Goal: Information Seeking & Learning: Learn about a topic

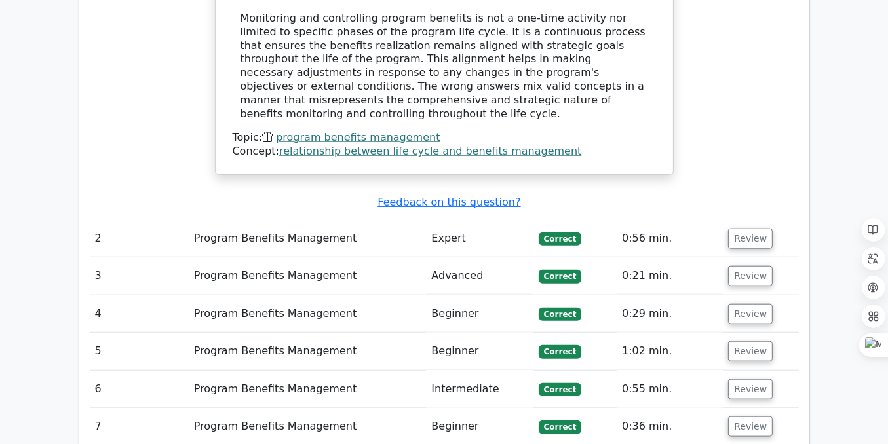
scroll to position [1398, 0]
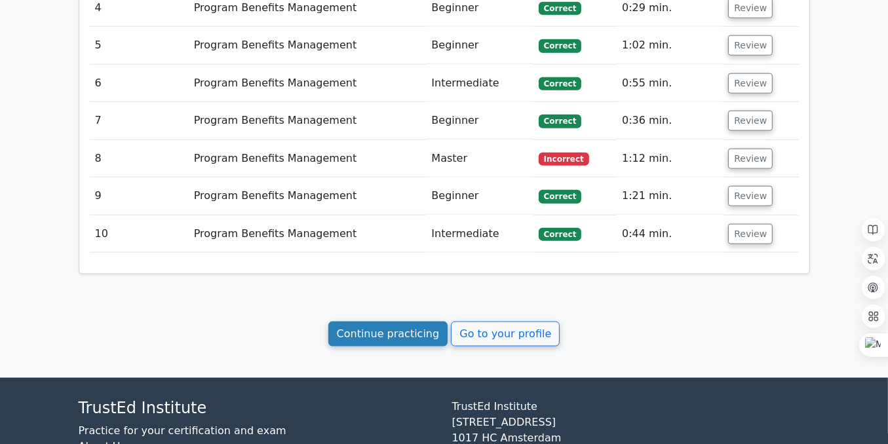
click at [390, 322] on link "Continue practicing" at bounding box center [388, 334] width 120 height 25
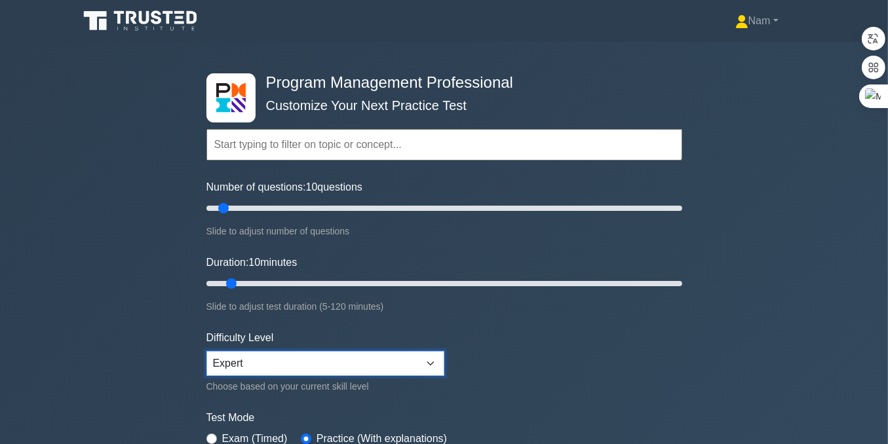
click at [431, 112] on select "Beginner Intermediate Expert" at bounding box center [325, 363] width 238 height 25
click at [206, 112] on select "Beginner Intermediate Expert" at bounding box center [325, 363] width 238 height 25
click at [288, 112] on input "text" at bounding box center [444, 144] width 476 height 31
click at [245, 112] on input "text" at bounding box center [444, 144] width 476 height 31
click at [255, 112] on input "text" at bounding box center [444, 144] width 476 height 31
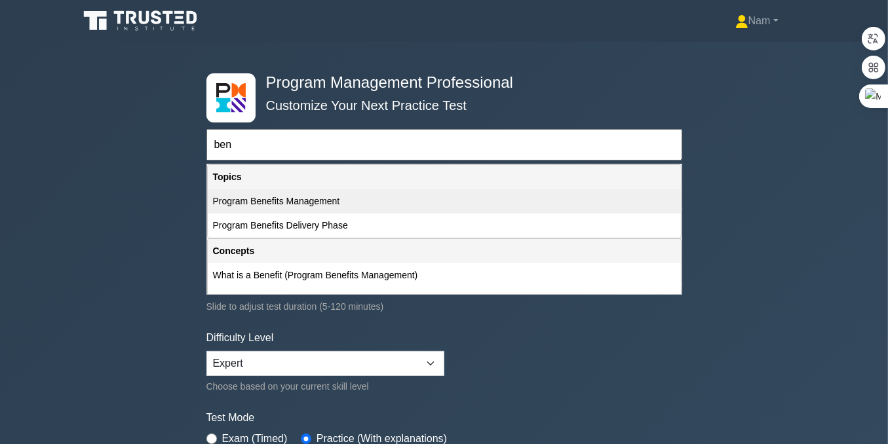
click at [282, 112] on div "Program Benefits Management" at bounding box center [444, 201] width 473 height 24
type input "Program Benefits Management"
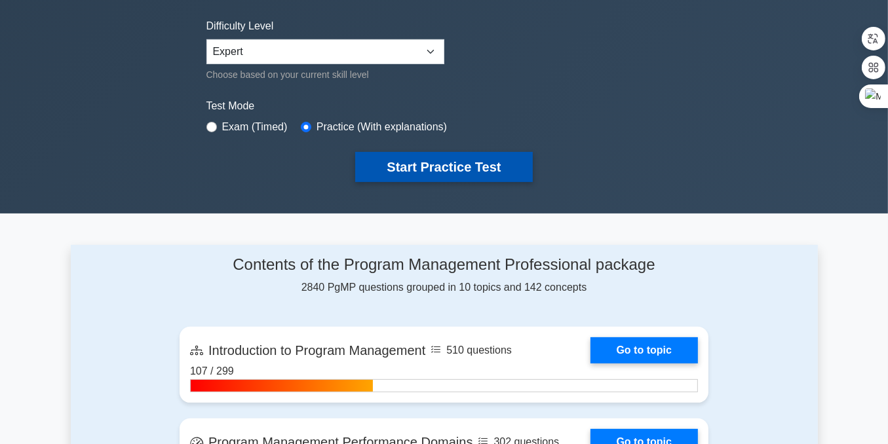
scroll to position [218, 0]
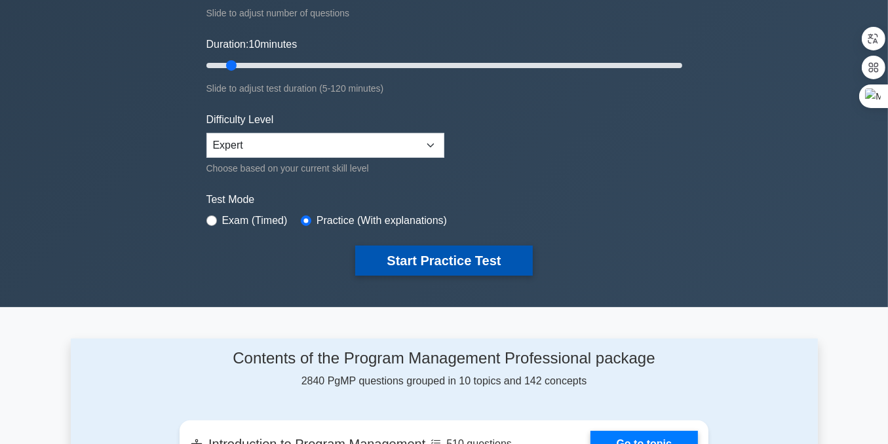
click at [434, 112] on button "Start Practice Test" at bounding box center [443, 261] width 177 height 30
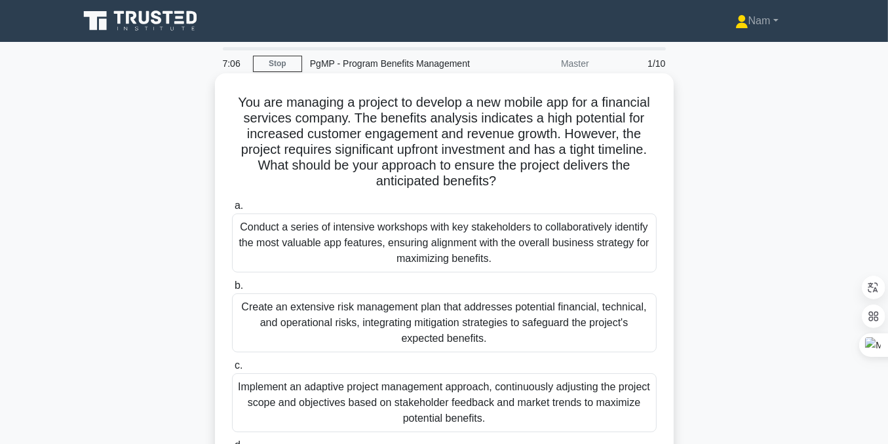
click at [388, 320] on div "Create an extensive risk management plan that addresses potential financial, te…" at bounding box center [444, 323] width 425 height 59
click at [232, 290] on input "b. Create an extensive risk management plan that addresses potential financial,…" at bounding box center [232, 286] width 0 height 9
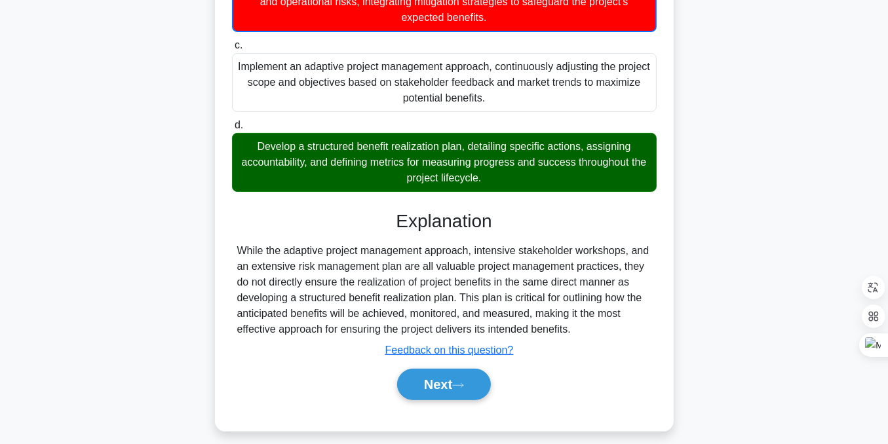
scroll to position [331, 0]
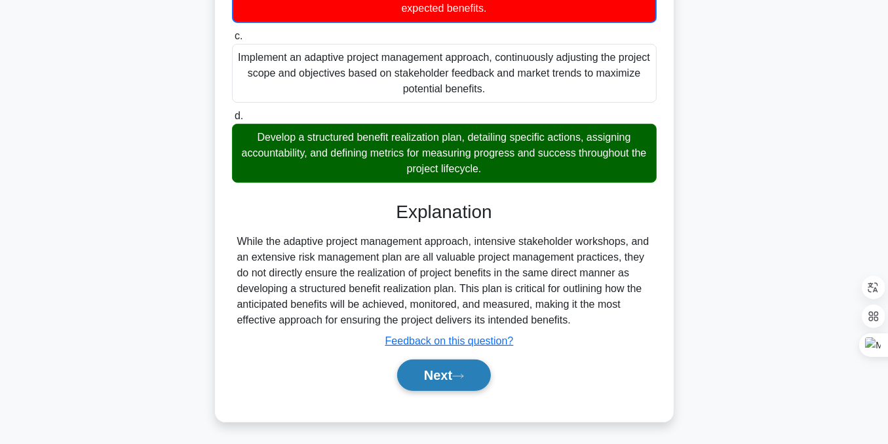
click at [450, 374] on button "Next" at bounding box center [444, 375] width 94 height 31
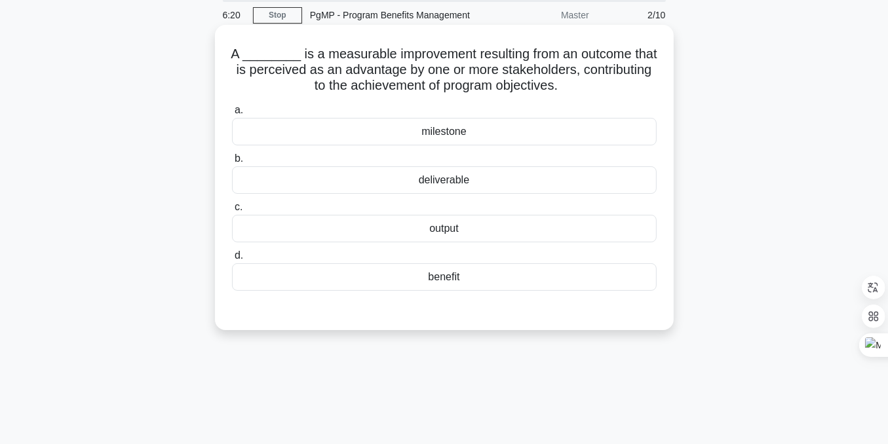
scroll to position [1, 0]
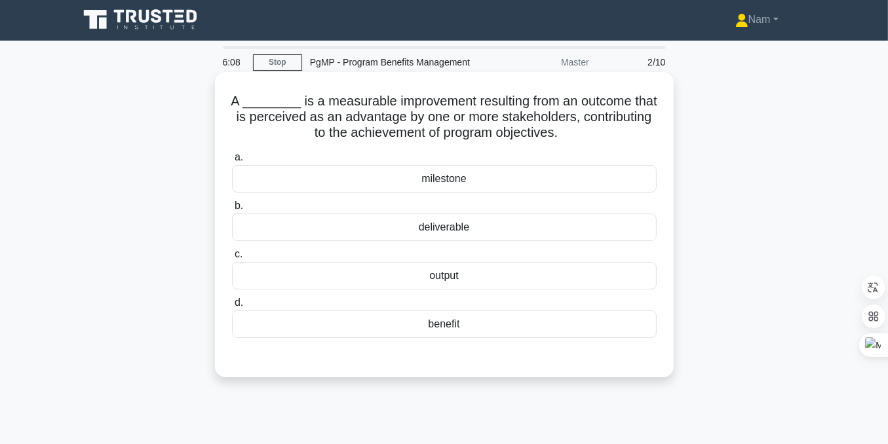
click at [436, 332] on div "benefit" at bounding box center [444, 325] width 425 height 28
click at [232, 307] on input "d. benefit" at bounding box center [232, 303] width 0 height 9
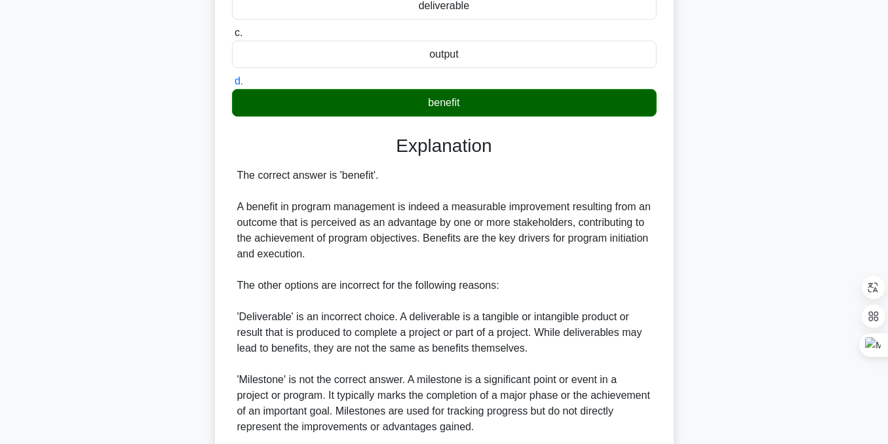
scroll to position [395, 0]
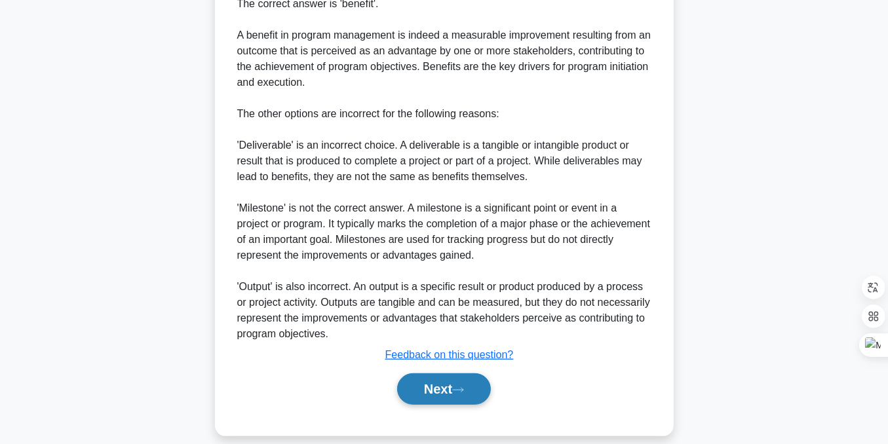
click at [436, 380] on button "Next" at bounding box center [444, 389] width 94 height 31
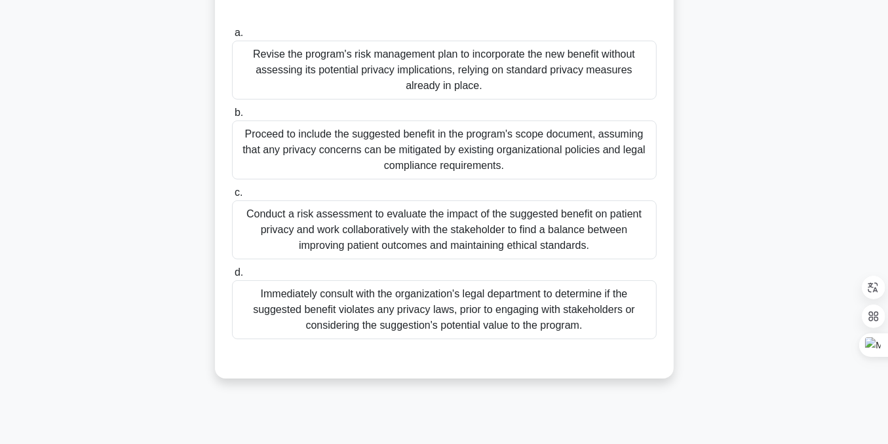
scroll to position [176, 0]
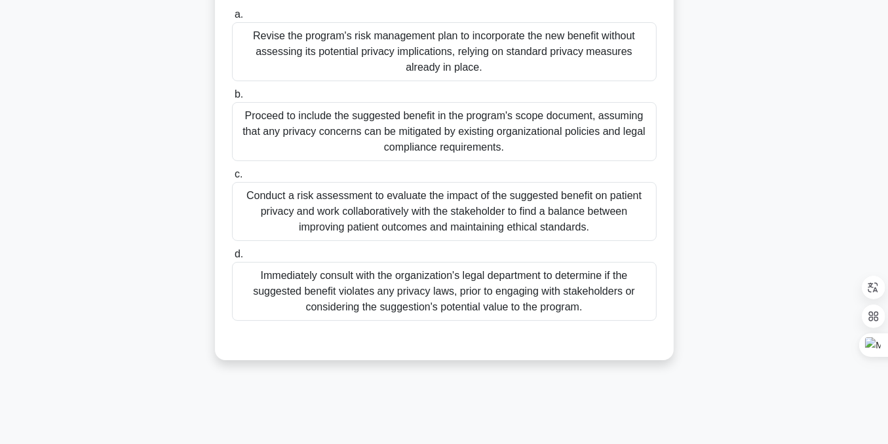
click at [323, 216] on div "Conduct a risk assessment to evaluate the impact of the suggested benefit on pa…" at bounding box center [444, 211] width 425 height 59
click at [232, 179] on input "c. Conduct a risk assessment to evaluate the impact of the suggested benefit on…" at bounding box center [232, 174] width 0 height 9
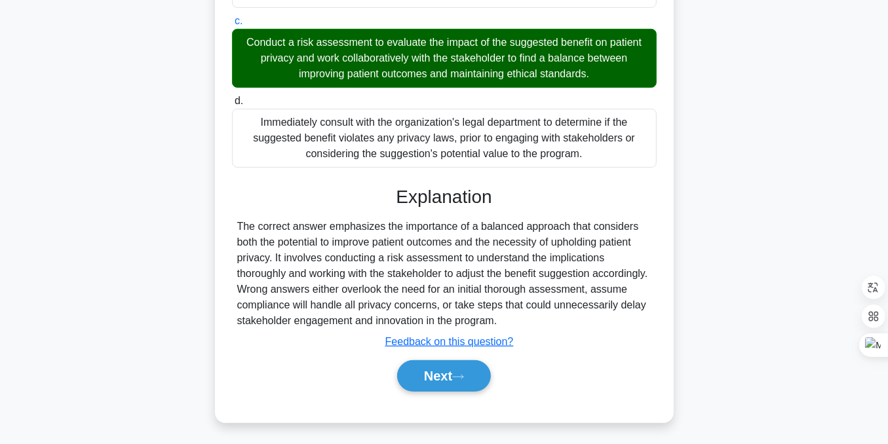
scroll to position [330, 0]
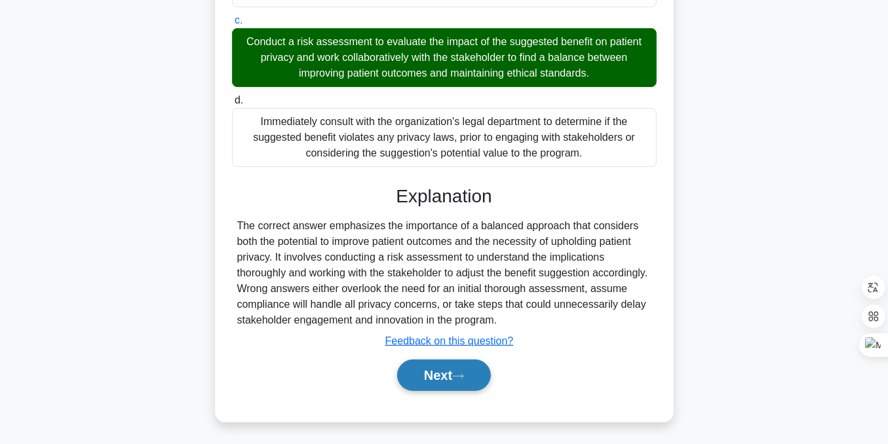
click at [459, 373] on icon at bounding box center [458, 376] width 12 height 7
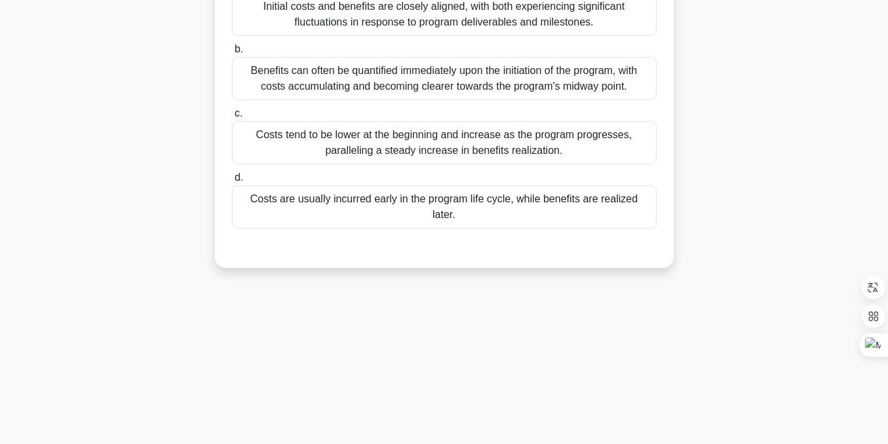
scroll to position [45, 0]
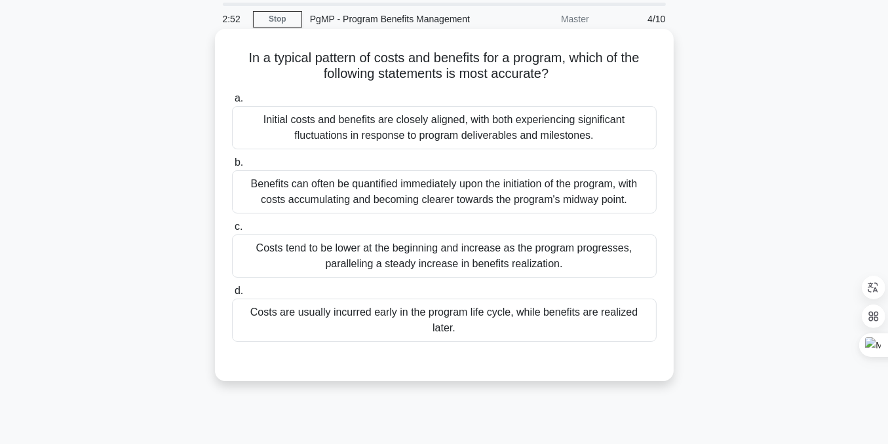
click at [288, 313] on div "Costs are usually incurred early in the program life cycle, while benefits are …" at bounding box center [444, 320] width 425 height 43
click at [232, 296] on input "d. Costs are usually incurred early in the program life cycle, while benefits a…" at bounding box center [232, 291] width 0 height 9
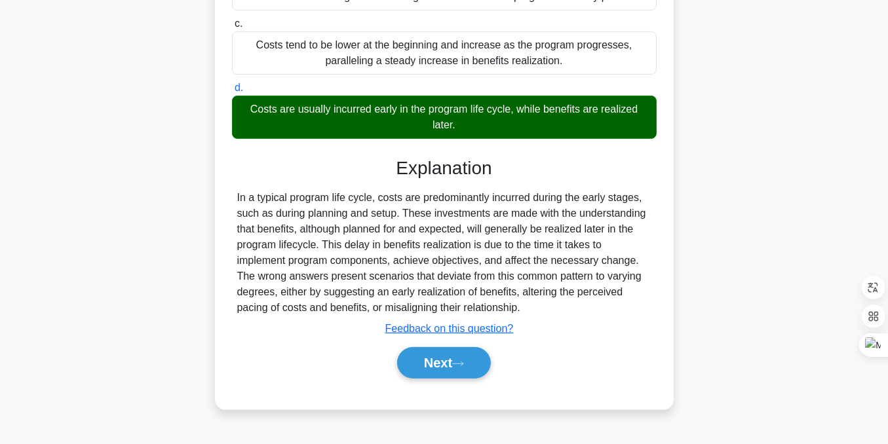
scroll to position [263, 0]
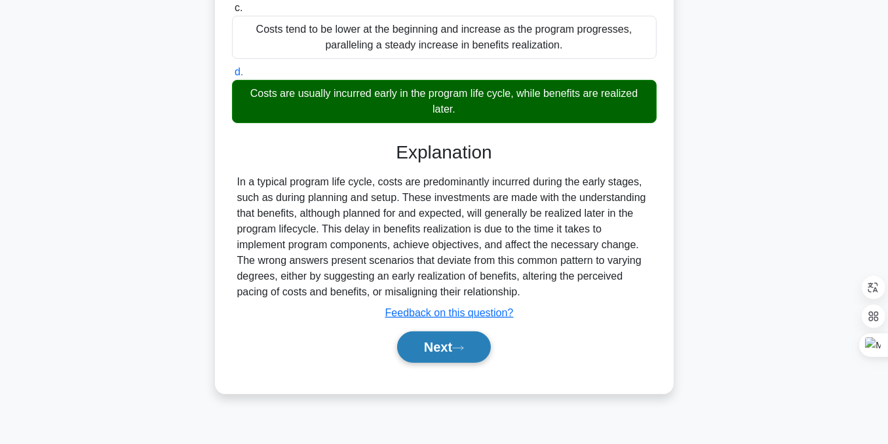
click at [432, 338] on button "Next" at bounding box center [444, 347] width 94 height 31
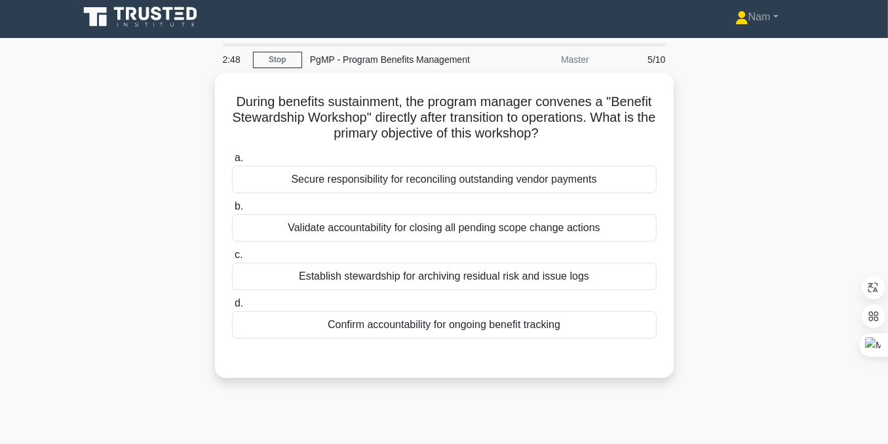
scroll to position [0, 0]
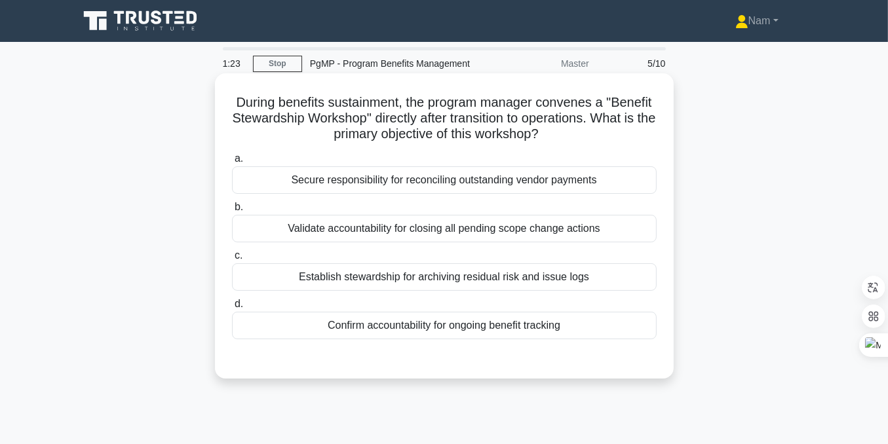
click at [370, 320] on div "Confirm accountability for ongoing benefit tracking" at bounding box center [444, 326] width 425 height 28
click at [232, 309] on input "d. Confirm accountability for ongoing benefit tracking" at bounding box center [232, 304] width 0 height 9
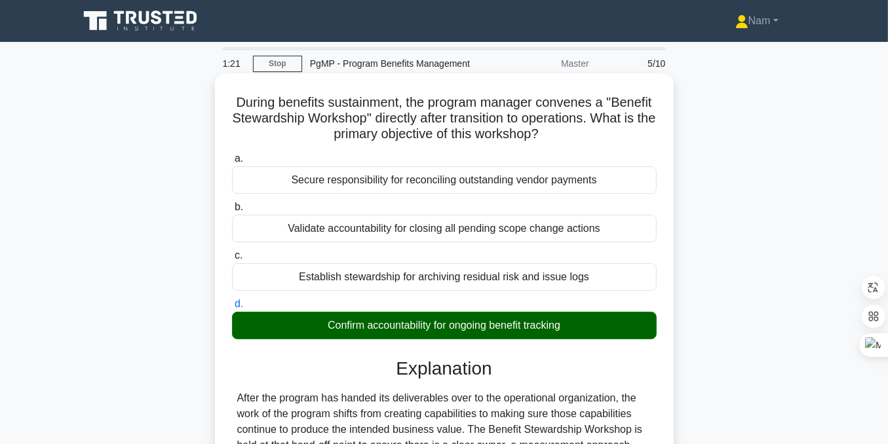
scroll to position [218, 0]
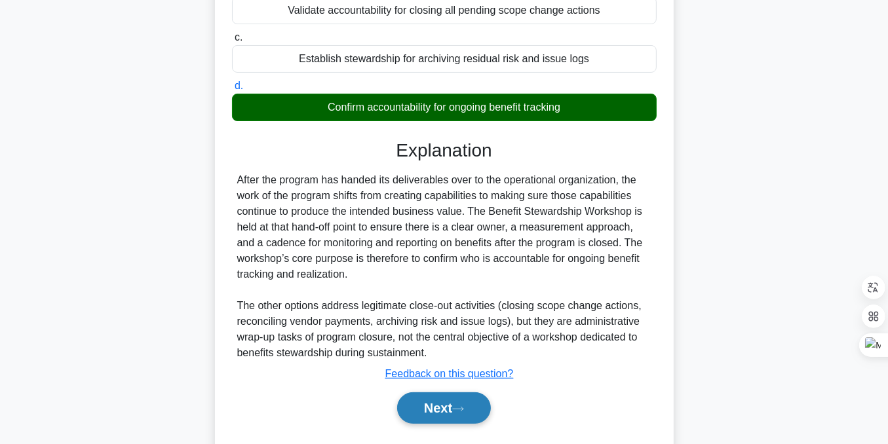
click at [433, 413] on button "Next" at bounding box center [444, 408] width 94 height 31
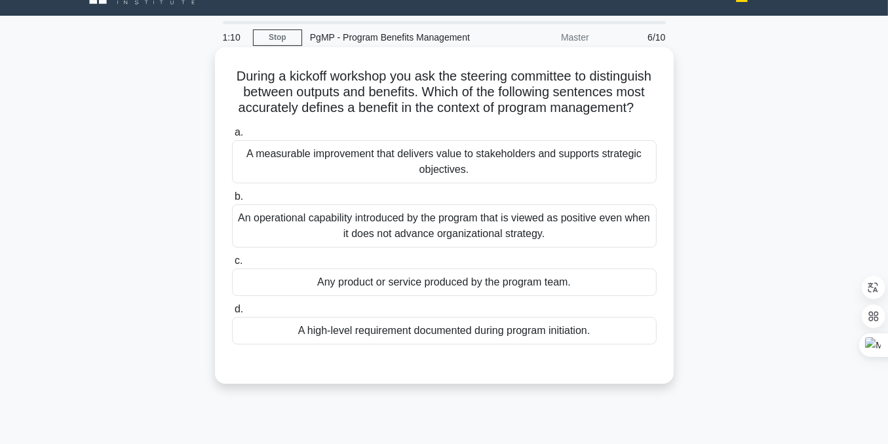
scroll to position [0, 0]
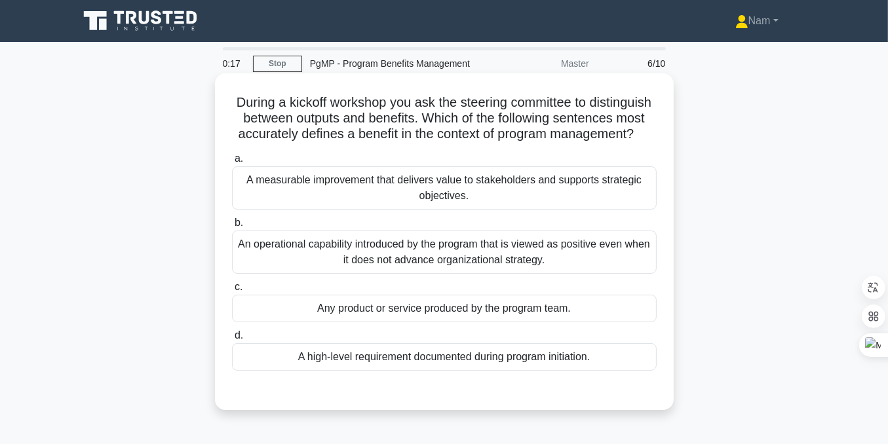
click at [359, 207] on div "A measurable improvement that delivers value to stakeholders and supports strat…" at bounding box center [444, 187] width 425 height 43
click at [232, 163] on input "a. A measurable improvement that delivers value to stakeholders and supports st…" at bounding box center [232, 159] width 0 height 9
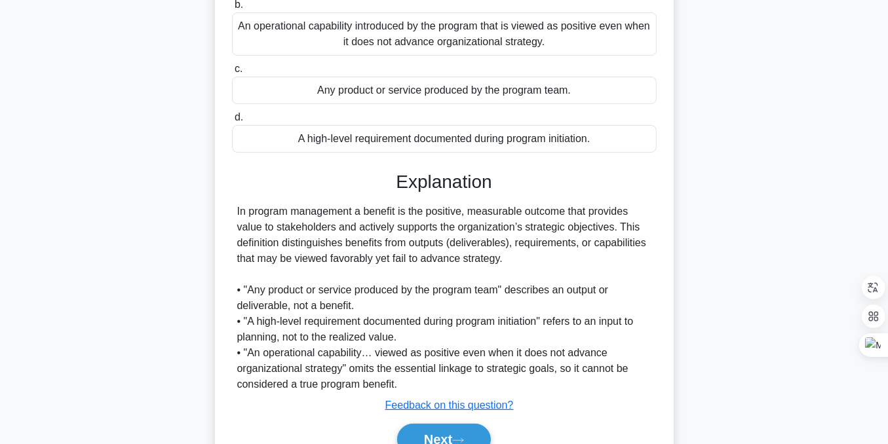
scroll to position [298, 0]
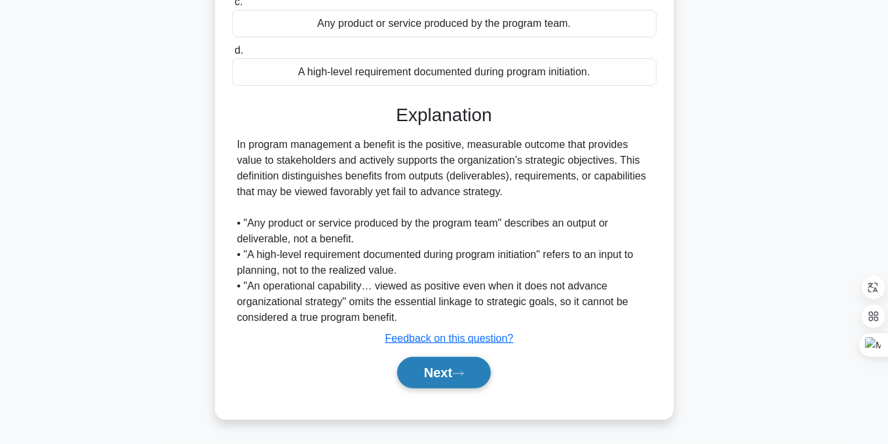
click at [454, 380] on button "Next" at bounding box center [444, 372] width 94 height 31
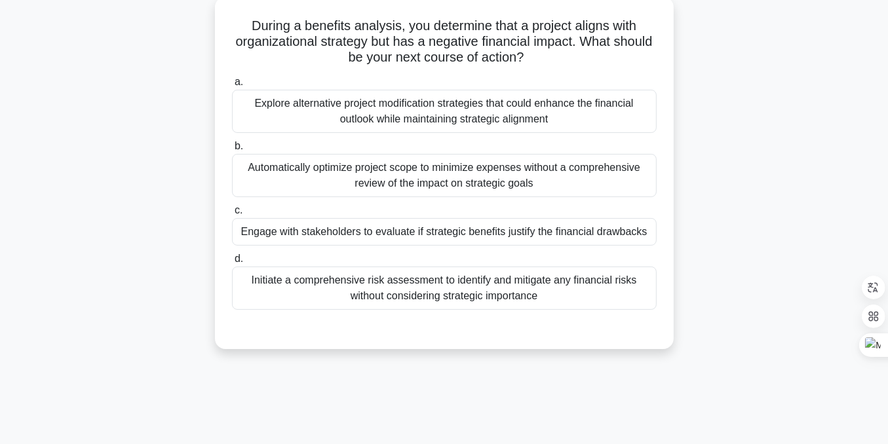
scroll to position [1, 0]
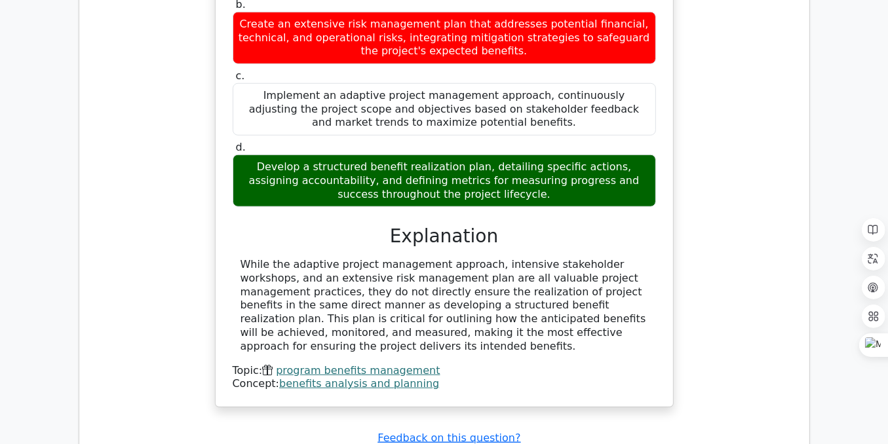
scroll to position [1267, 0]
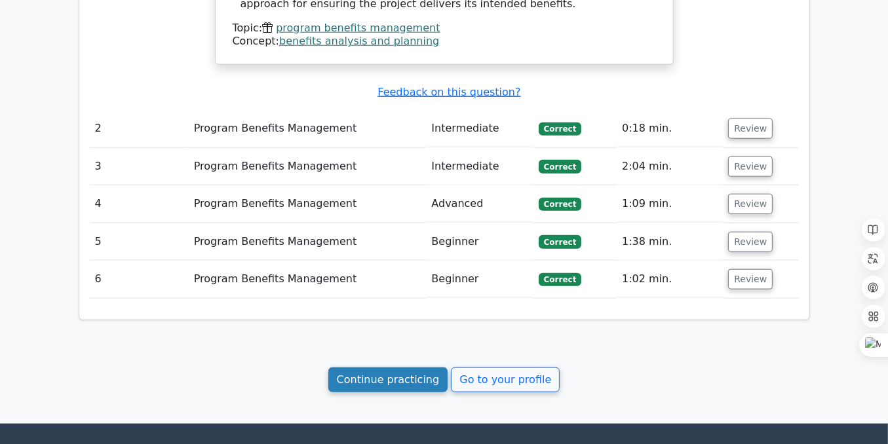
click at [372, 368] on link "Continue practicing" at bounding box center [388, 380] width 120 height 25
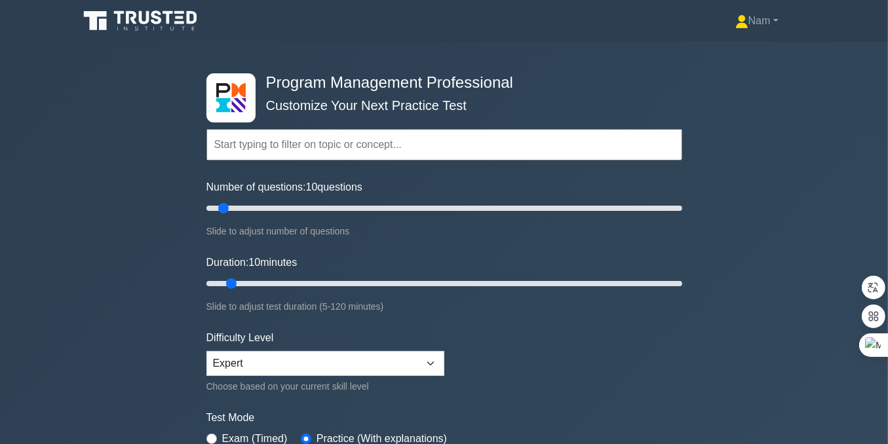
click at [545, 332] on form "Topics Introduction to Program Management Program Management Performance Domain…" at bounding box center [444, 291] width 476 height 405
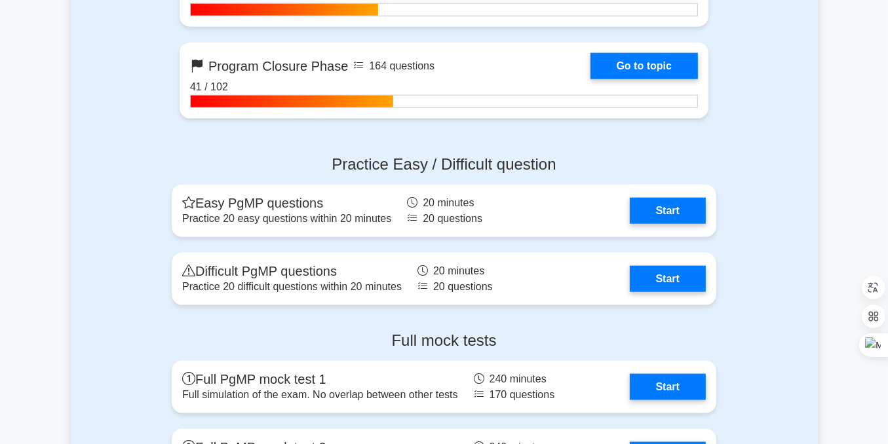
scroll to position [1529, 0]
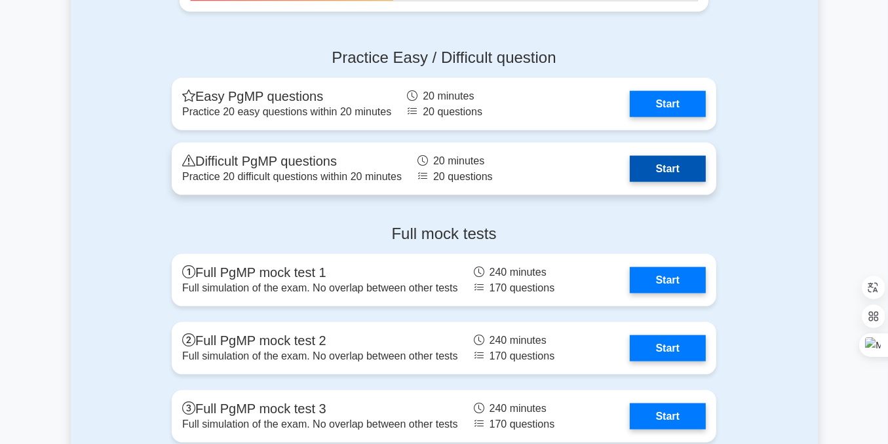
click at [645, 163] on link "Start" at bounding box center [668, 169] width 76 height 26
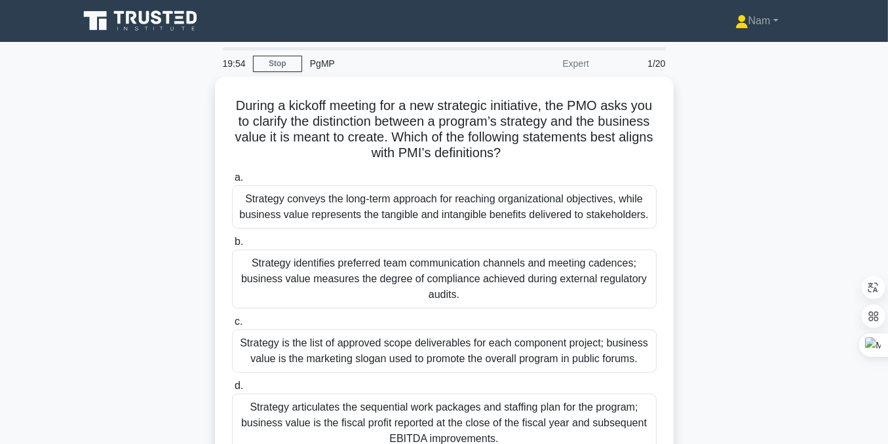
click at [58, 125] on main "19:54 Stop PgMP Expert 1/20 During a kickoff meeting for a new strategic initia…" at bounding box center [444, 375] width 888 height 666
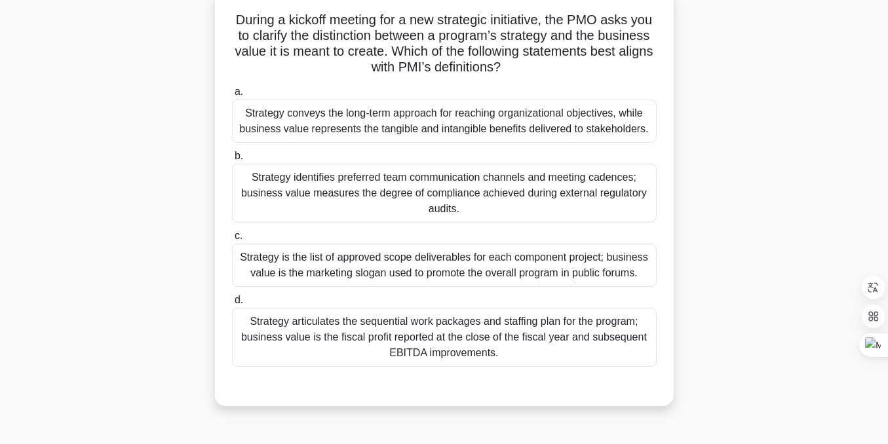
scroll to position [87, 0]
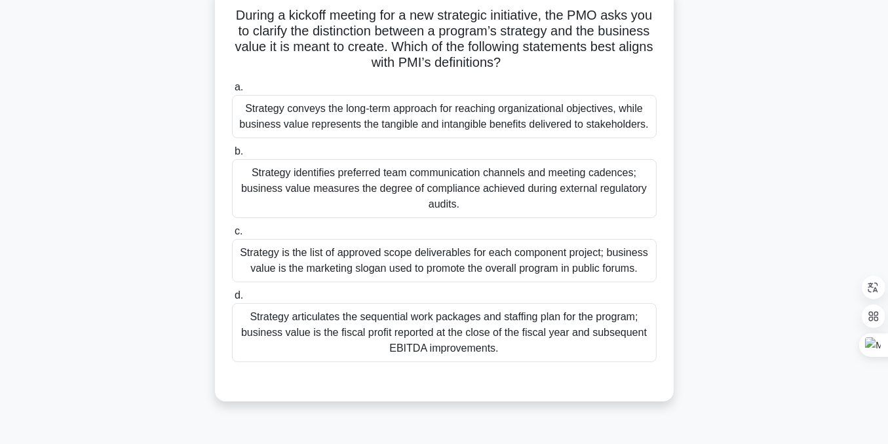
click at [368, 123] on div "Strategy conveys the long-term approach for reaching organizational objectives,…" at bounding box center [444, 116] width 425 height 43
click at [232, 92] on input "a. Strategy conveys the long-term approach for reaching organizational objectiv…" at bounding box center [232, 87] width 0 height 9
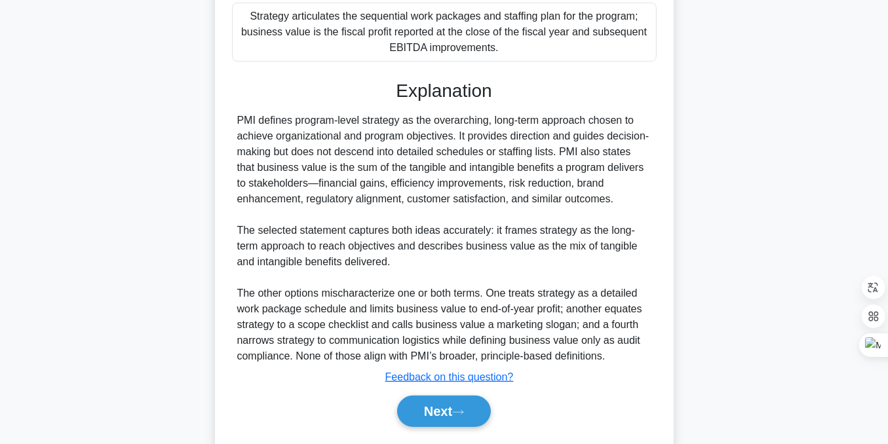
scroll to position [440, 0]
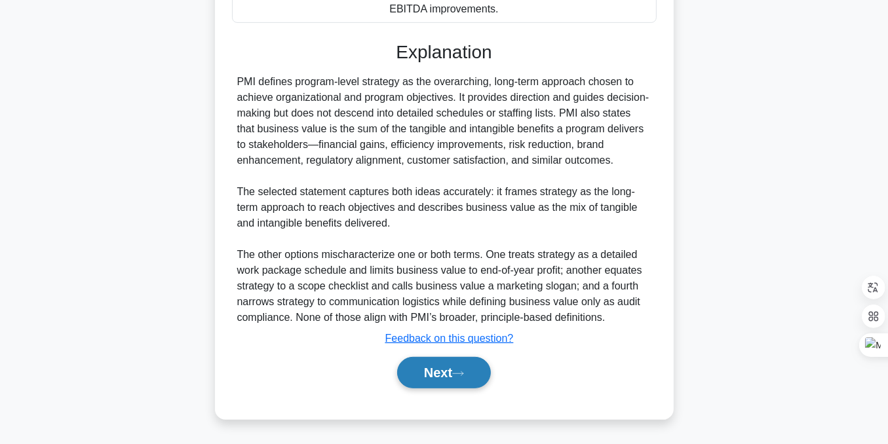
click at [427, 381] on button "Next" at bounding box center [444, 372] width 94 height 31
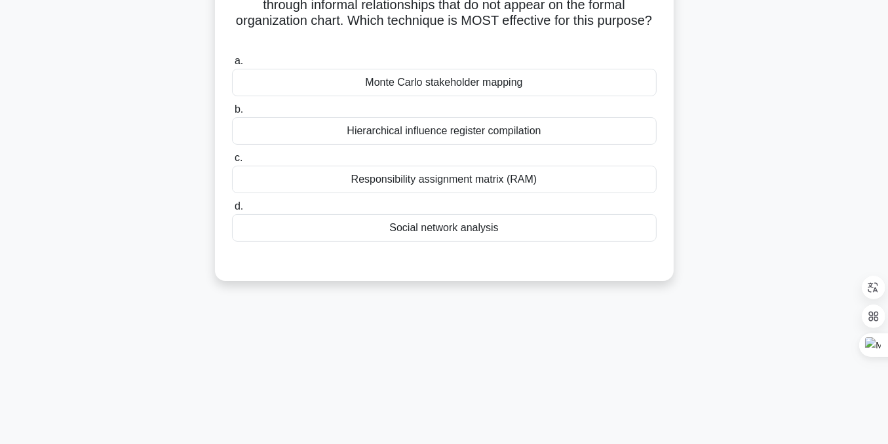
scroll to position [45, 0]
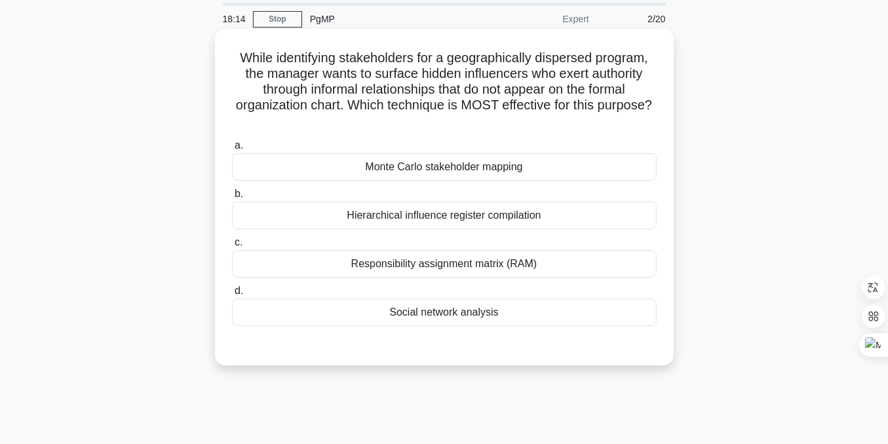
click at [429, 318] on div "Social network analysis" at bounding box center [444, 313] width 425 height 28
click at [232, 296] on input "d. Social network analysis" at bounding box center [232, 291] width 0 height 9
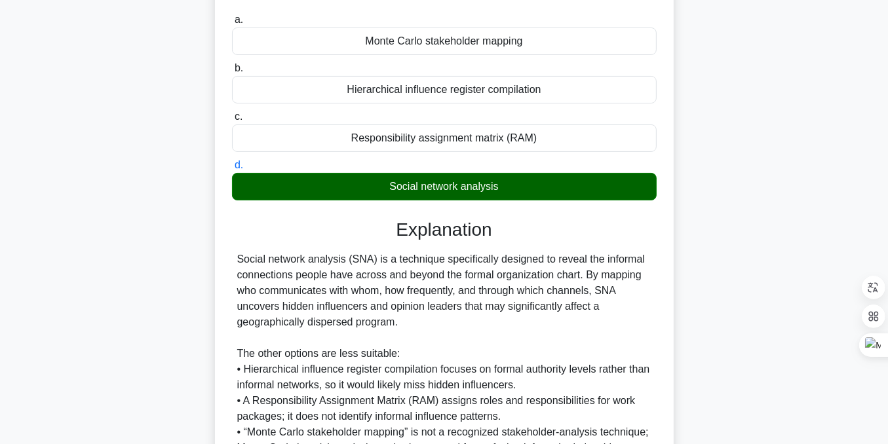
scroll to position [298, 0]
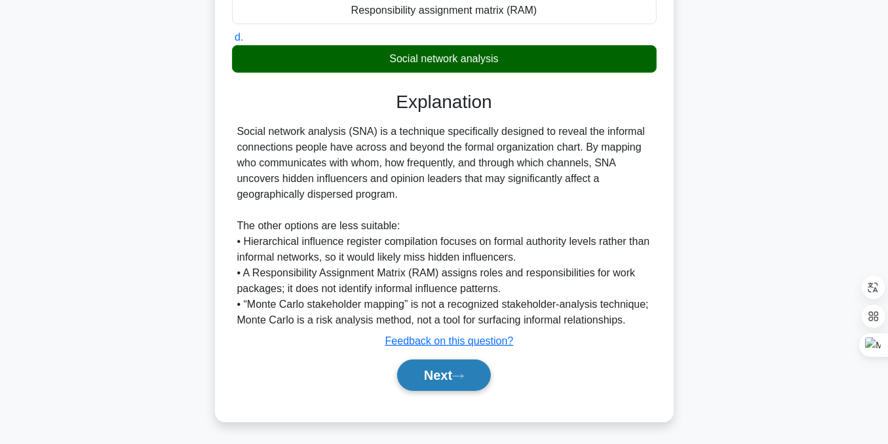
click at [422, 375] on button "Next" at bounding box center [444, 375] width 94 height 31
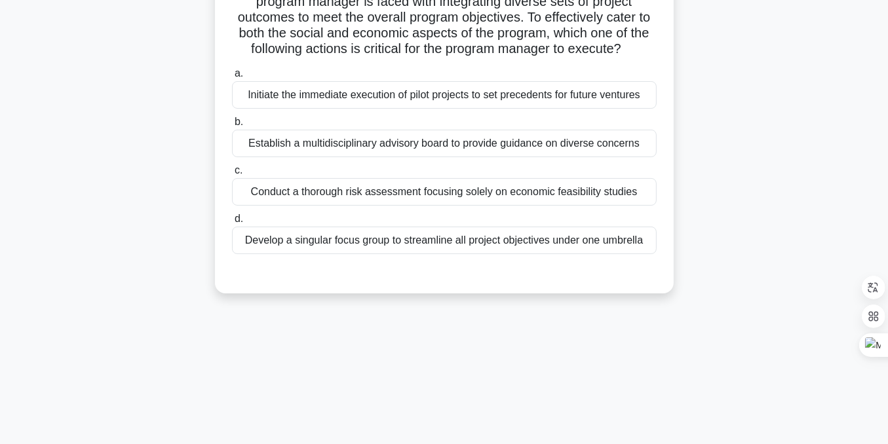
scroll to position [0, 0]
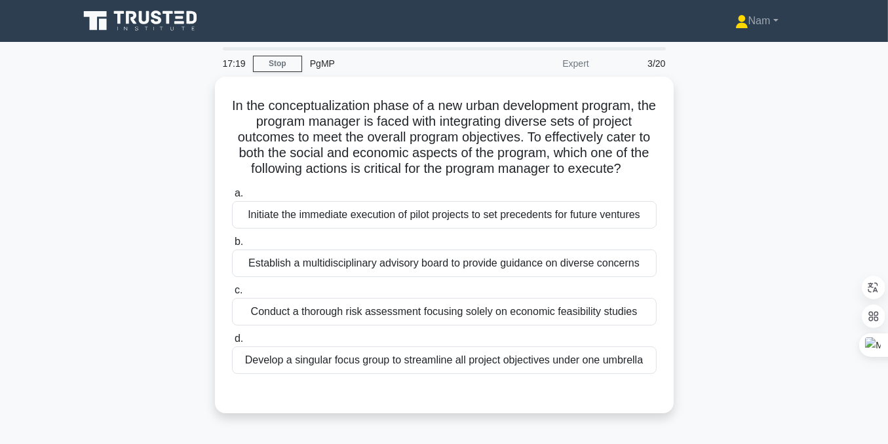
click at [101, 203] on div "In the conceptualization phase of a new urban development program, the program …" at bounding box center [444, 253] width 747 height 353
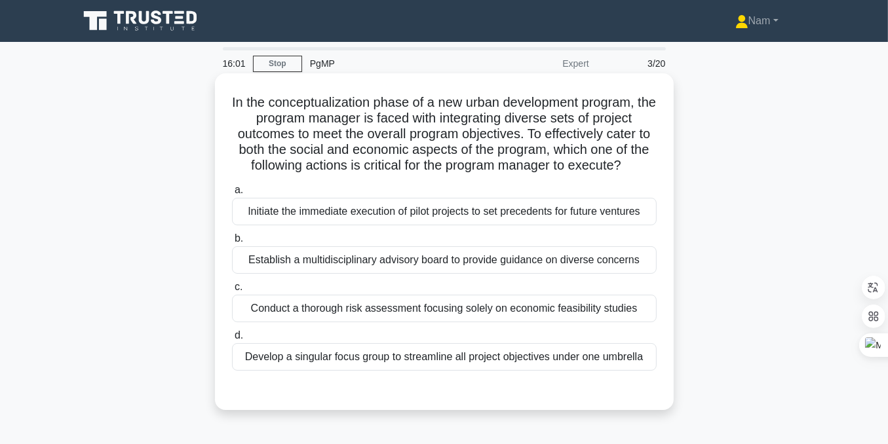
click at [380, 260] on div "Establish a multidisciplinary advisory board to provide guidance on diverse con…" at bounding box center [444, 260] width 425 height 28
click at [232, 243] on input "b. Establish a multidisciplinary advisory board to provide guidance on diverse …" at bounding box center [232, 239] width 0 height 9
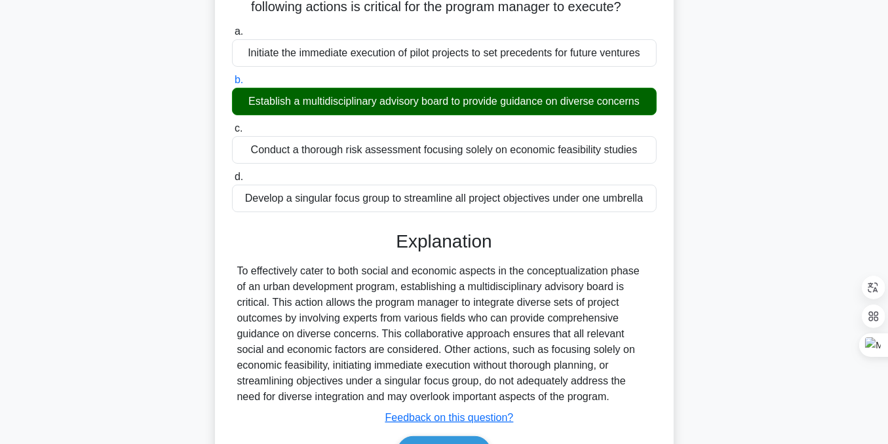
scroll to position [262, 0]
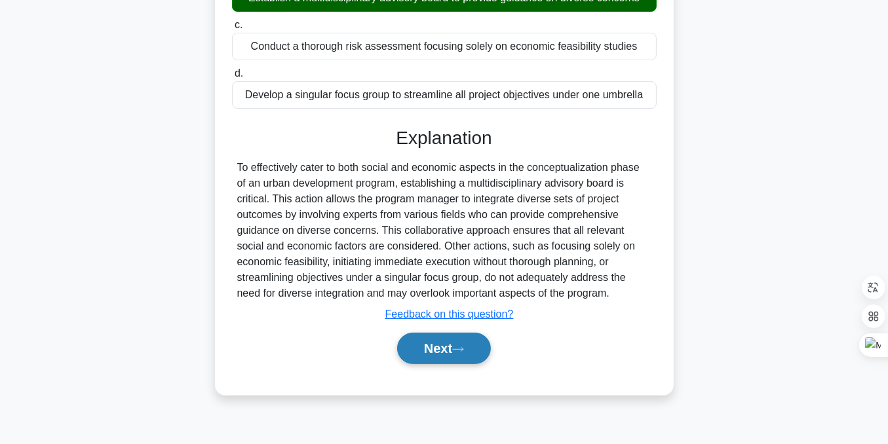
click at [436, 346] on button "Next" at bounding box center [444, 348] width 94 height 31
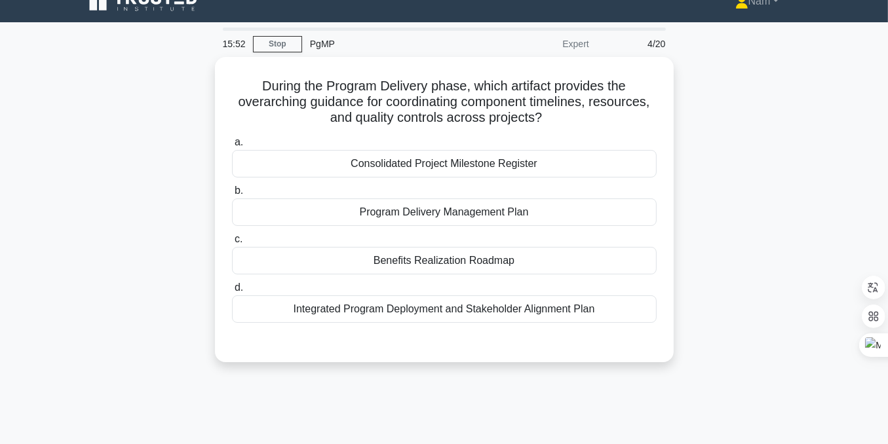
scroll to position [0, 0]
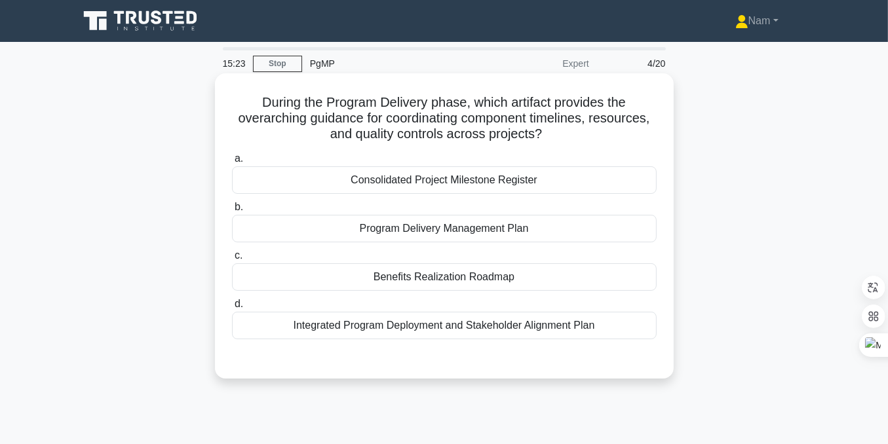
click at [425, 329] on div "Integrated Program Deployment and Stakeholder Alignment Plan" at bounding box center [444, 326] width 425 height 28
click at [232, 309] on input "d. Integrated Program Deployment and Stakeholder Alignment Plan" at bounding box center [232, 304] width 0 height 9
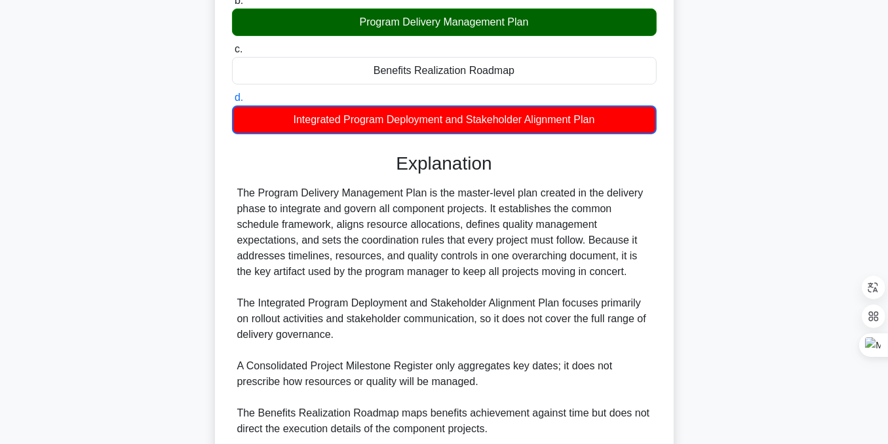
scroll to position [315, 0]
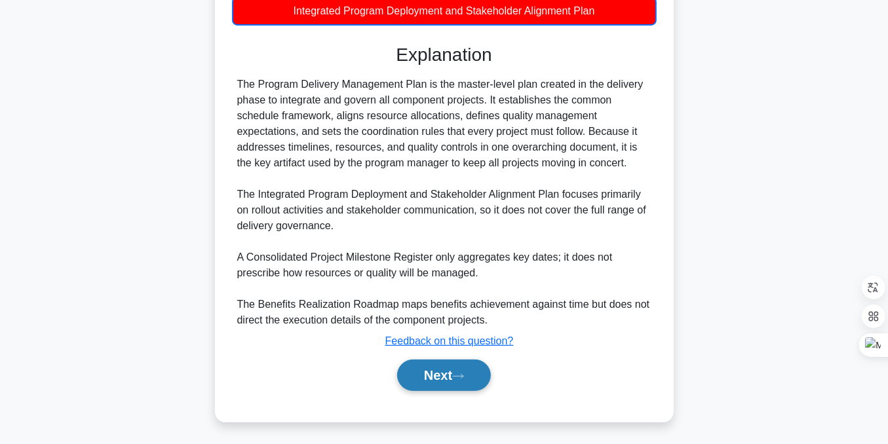
click at [459, 378] on button "Next" at bounding box center [444, 375] width 94 height 31
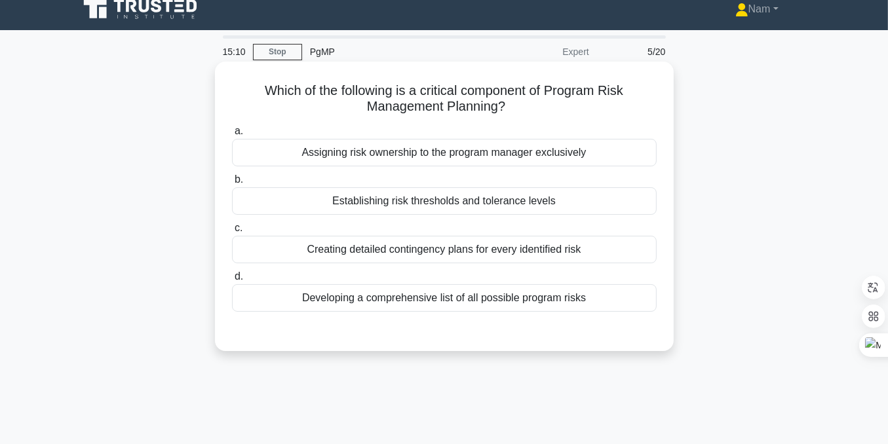
scroll to position [0, 0]
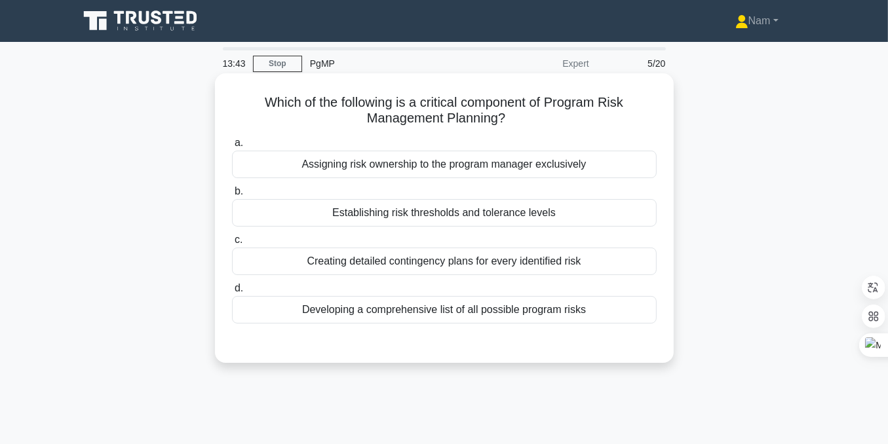
click at [385, 205] on div "Establishing risk thresholds and tolerance levels" at bounding box center [444, 213] width 425 height 28
click at [232, 196] on input "b. Establishing risk thresholds and tolerance levels" at bounding box center [232, 191] width 0 height 9
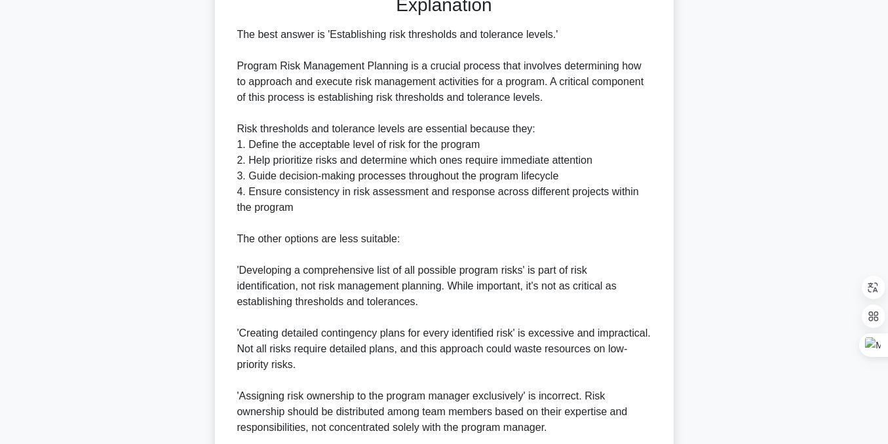
scroll to position [455, 0]
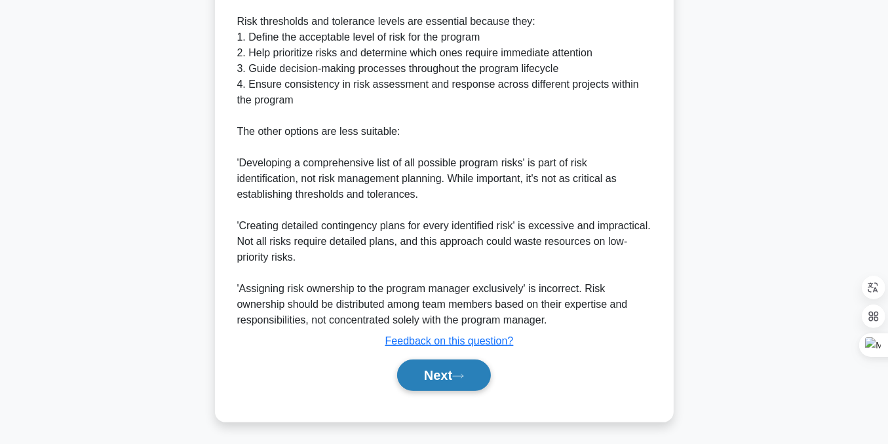
click at [442, 377] on button "Next" at bounding box center [444, 375] width 94 height 31
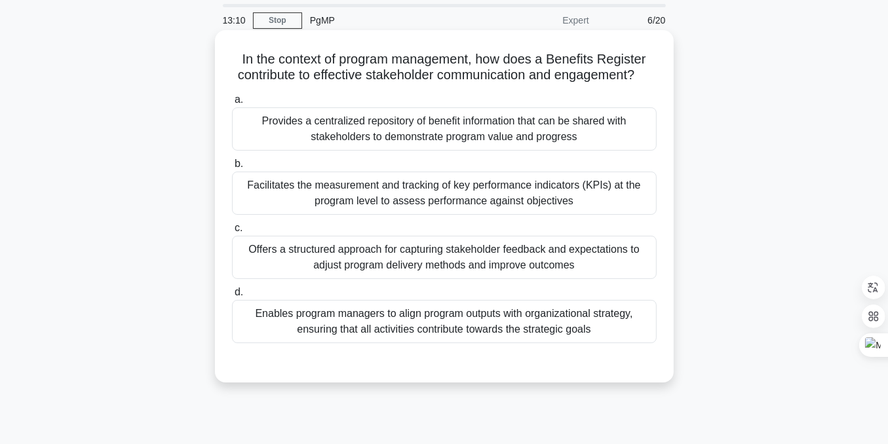
scroll to position [43, 0]
click at [325, 272] on div "Offers a structured approach for capturing stakeholder feedback and expectation…" at bounding box center [444, 257] width 425 height 43
click at [232, 233] on input "c. Offers a structured approach for capturing stakeholder feedback and expectat…" at bounding box center [232, 228] width 0 height 9
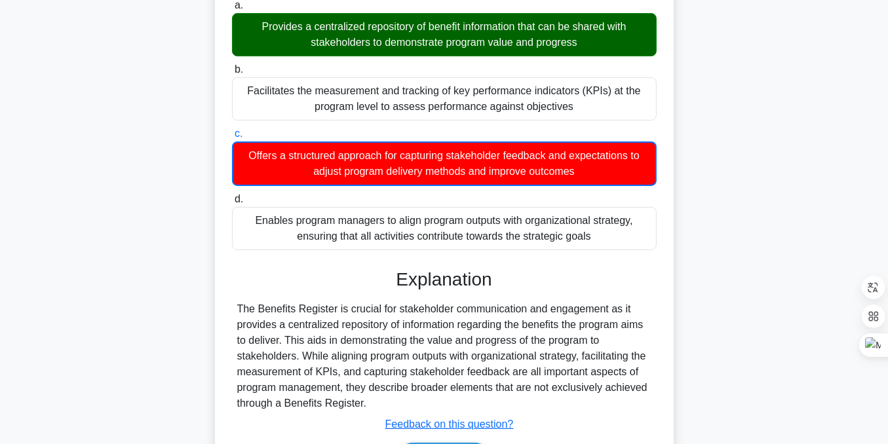
scroll to position [263, 0]
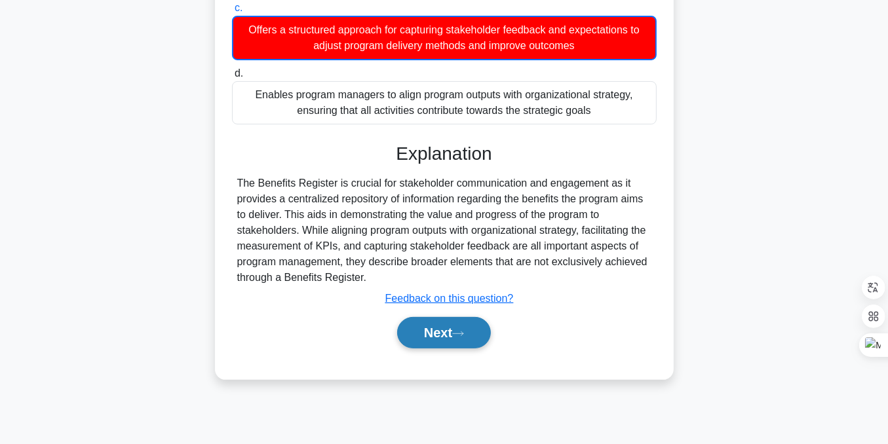
click at [423, 340] on button "Next" at bounding box center [444, 332] width 94 height 31
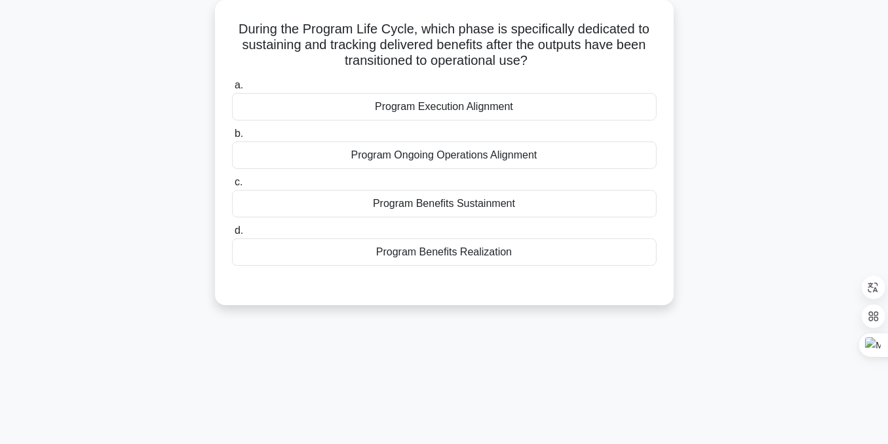
scroll to position [1, 0]
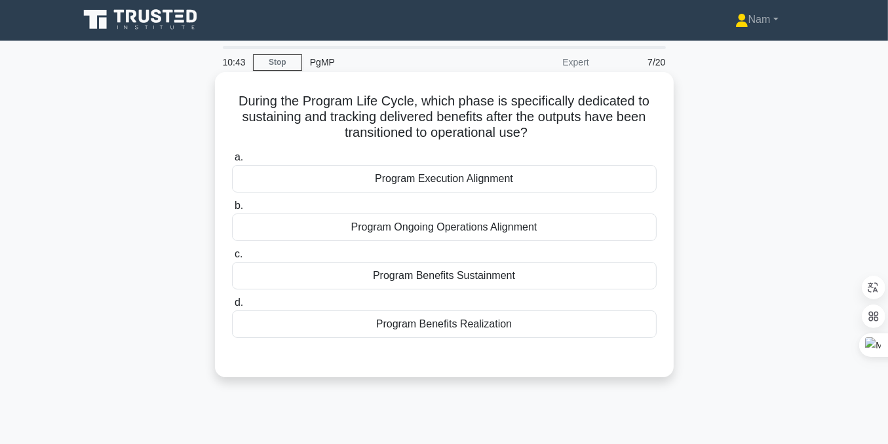
click at [423, 275] on div "Program Benefits Sustainment" at bounding box center [444, 276] width 425 height 28
click at [232, 259] on input "c. Program Benefits Sustainment" at bounding box center [232, 254] width 0 height 9
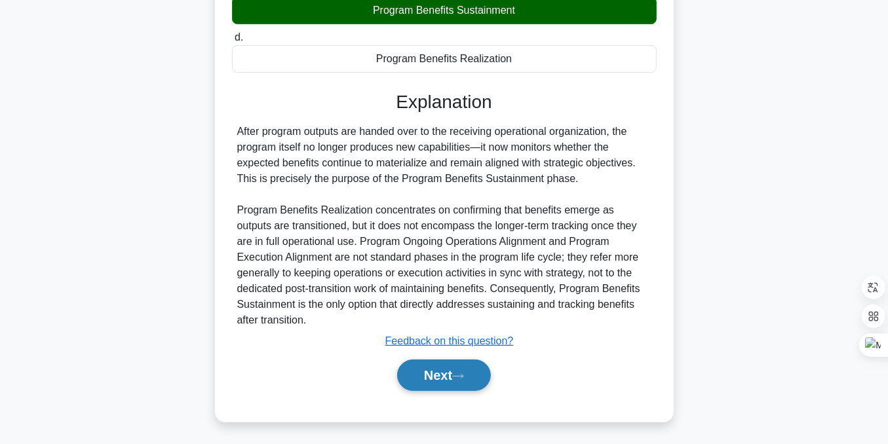
click at [428, 376] on button "Next" at bounding box center [444, 375] width 94 height 31
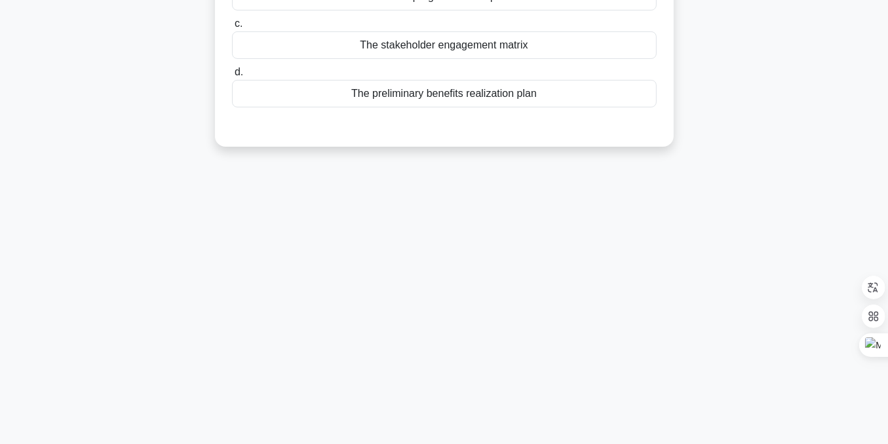
scroll to position [45, 0]
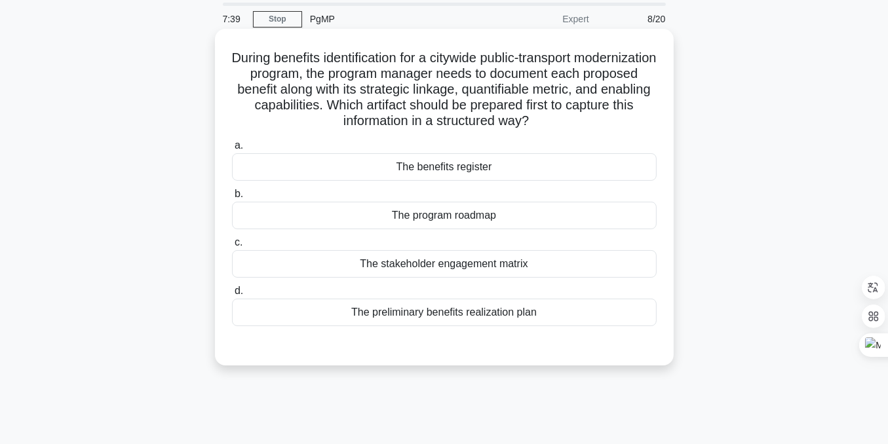
click at [422, 168] on div "The benefits register" at bounding box center [444, 167] width 425 height 28
click at [232, 150] on input "a. The benefits register" at bounding box center [232, 146] width 0 height 9
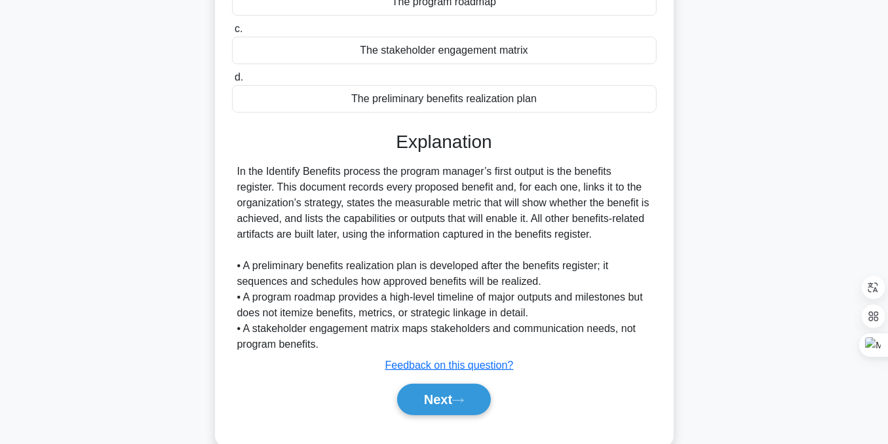
scroll to position [282, 0]
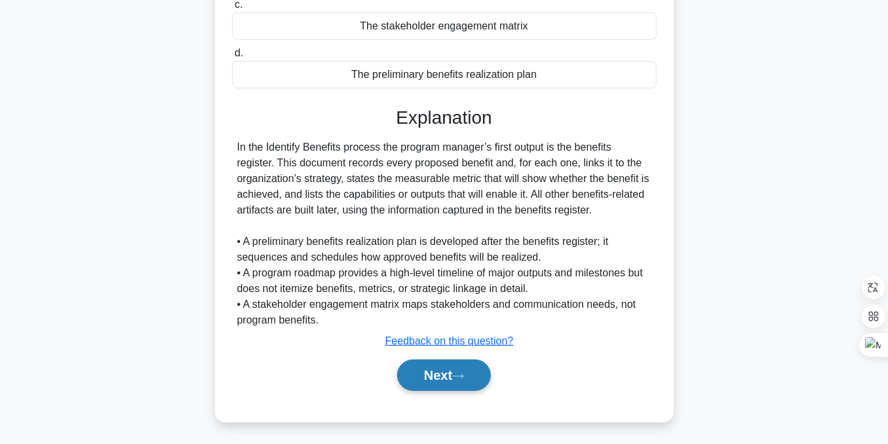
click at [436, 377] on button "Next" at bounding box center [444, 375] width 94 height 31
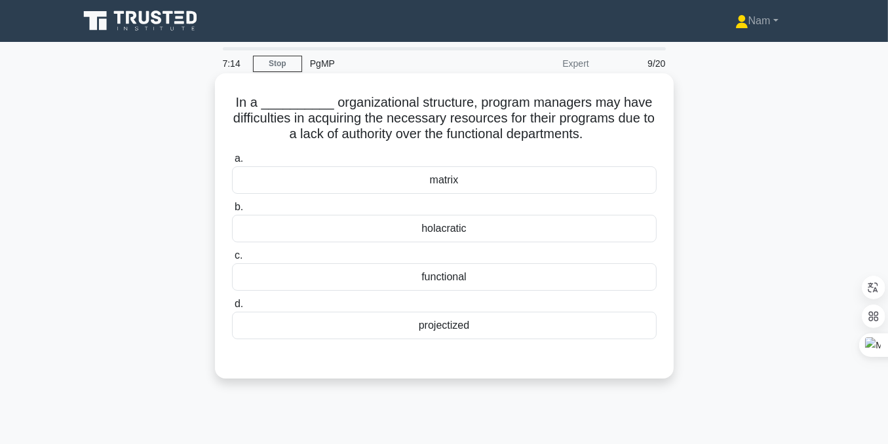
scroll to position [0, 0]
click at [446, 277] on div "functional" at bounding box center [444, 277] width 425 height 28
click at [232, 260] on input "c. functional" at bounding box center [232, 256] width 0 height 9
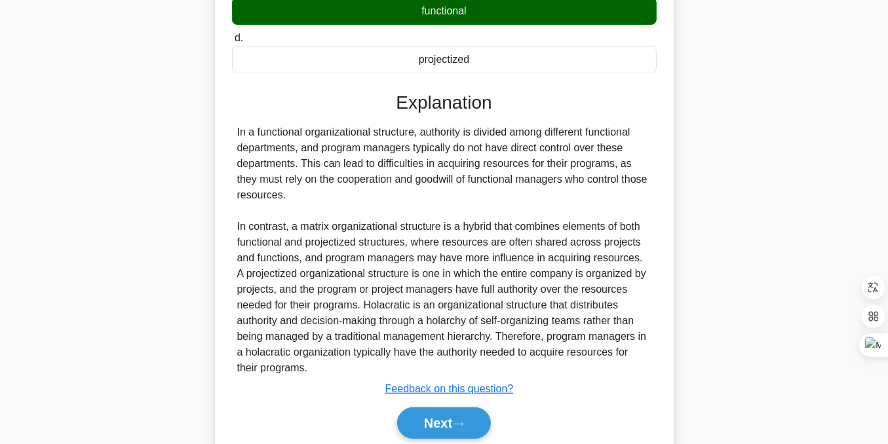
scroll to position [314, 0]
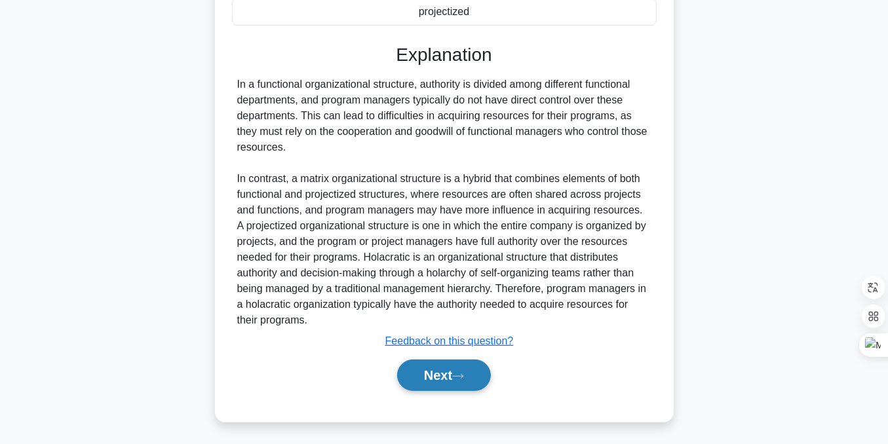
click at [442, 370] on button "Next" at bounding box center [444, 375] width 94 height 31
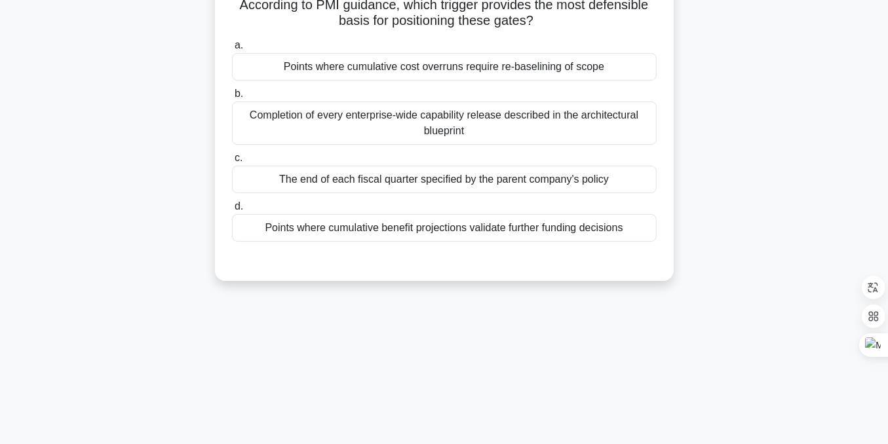
scroll to position [1, 0]
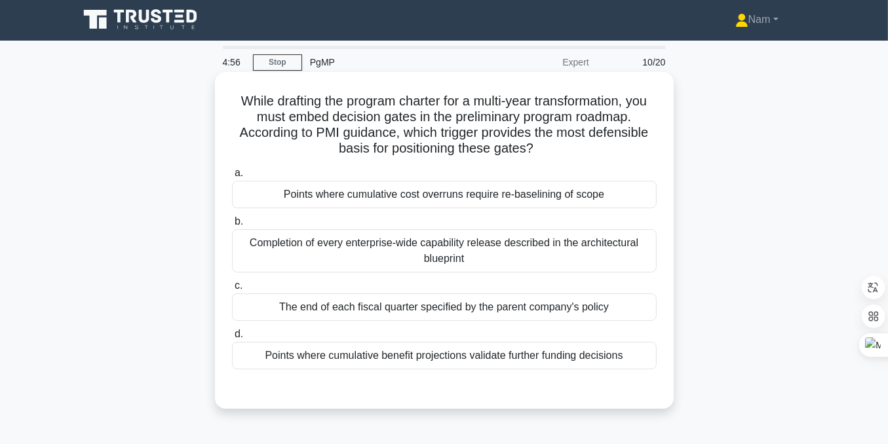
click at [365, 201] on div "Points where cumulative cost overruns require re-baselining of scope" at bounding box center [444, 195] width 425 height 28
click at [232, 178] on input "a. Points where cumulative cost overruns require re-baselining of scope" at bounding box center [232, 173] width 0 height 9
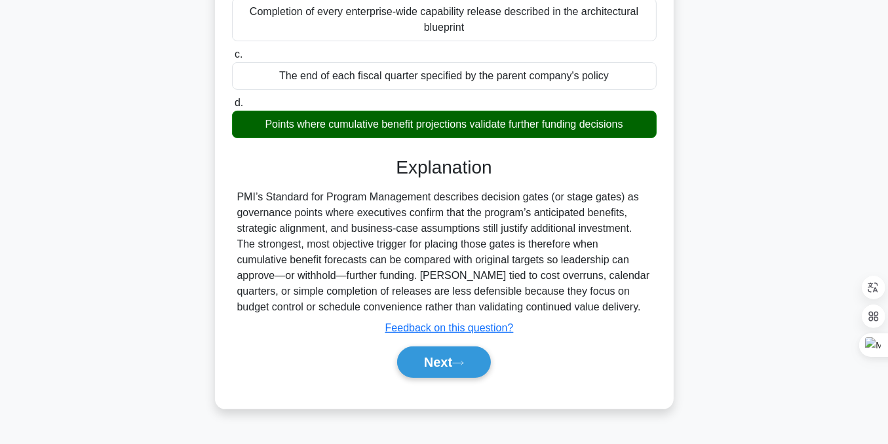
scroll to position [263, 0]
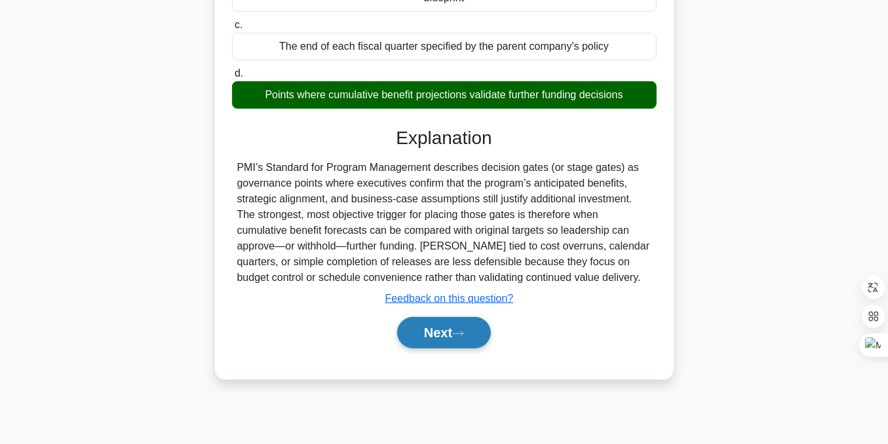
click at [436, 332] on button "Next" at bounding box center [444, 332] width 94 height 31
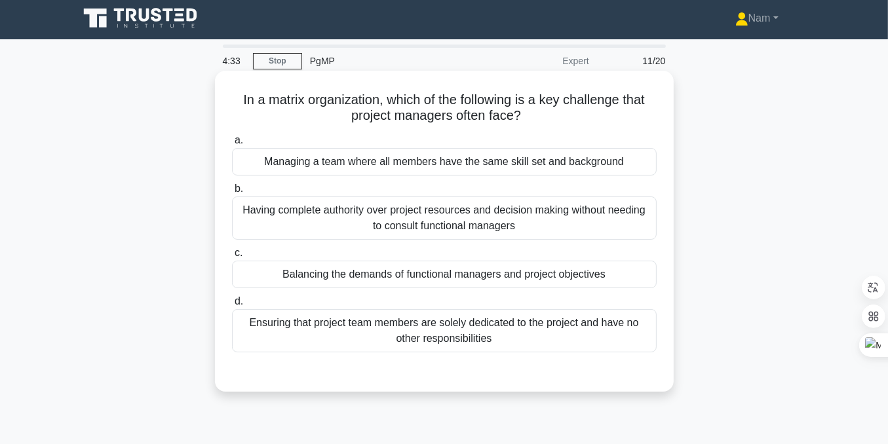
scroll to position [0, 0]
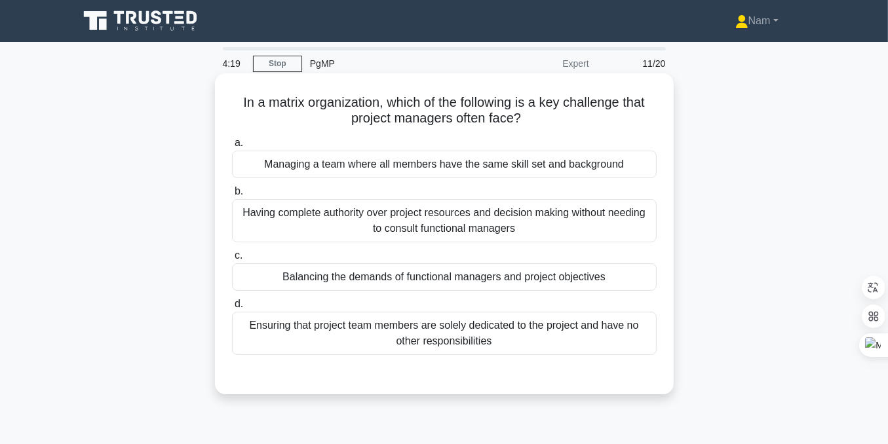
click at [282, 281] on div "Balancing the demands of functional managers and project objectives" at bounding box center [444, 277] width 425 height 28
click at [232, 260] on input "c. Balancing the demands of functional managers and project objectives" at bounding box center [232, 256] width 0 height 9
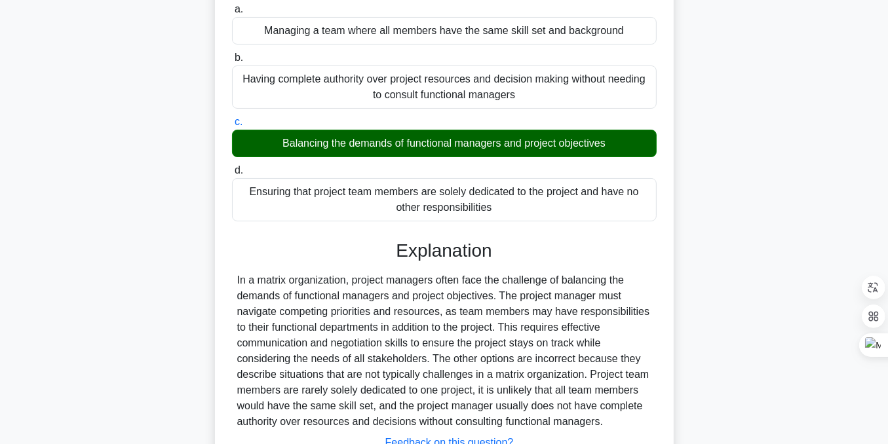
scroll to position [218, 0]
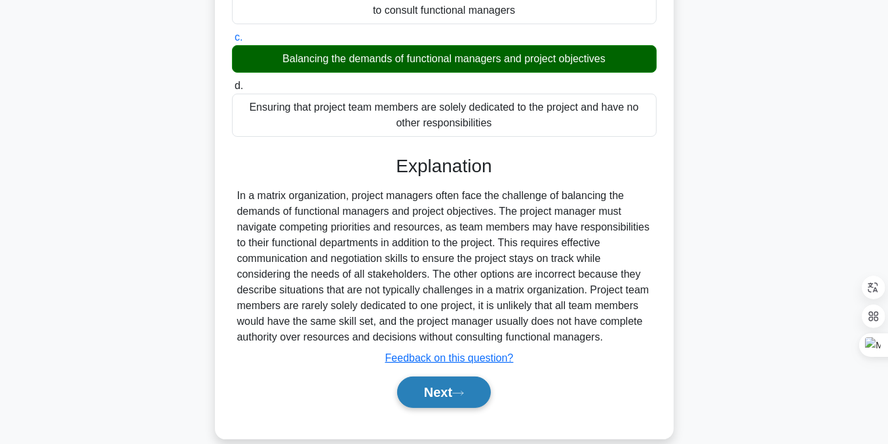
click at [447, 389] on button "Next" at bounding box center [444, 392] width 94 height 31
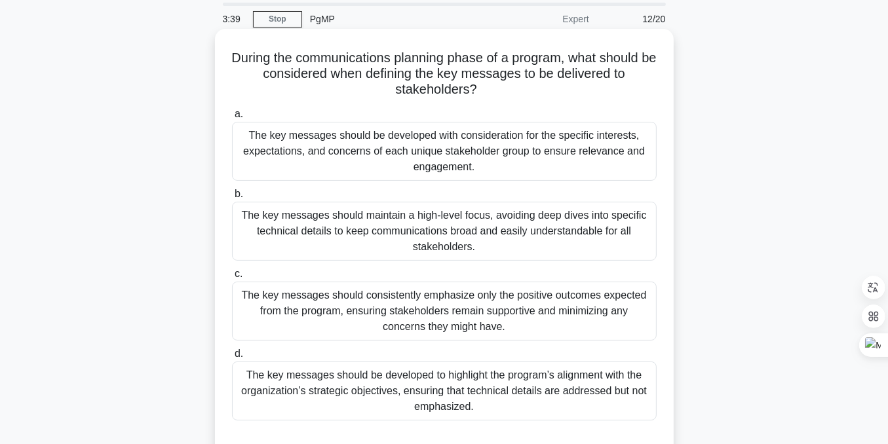
scroll to position [43, 0]
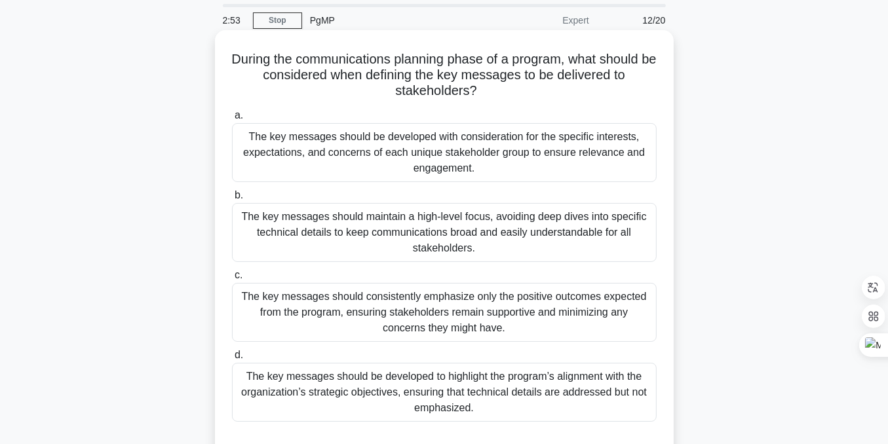
click at [399, 171] on div "The key messages should be developed with consideration for the specific intere…" at bounding box center [444, 152] width 425 height 59
click at [232, 120] on input "a. The key messages should be developed with consideration for the specific int…" at bounding box center [232, 115] width 0 height 9
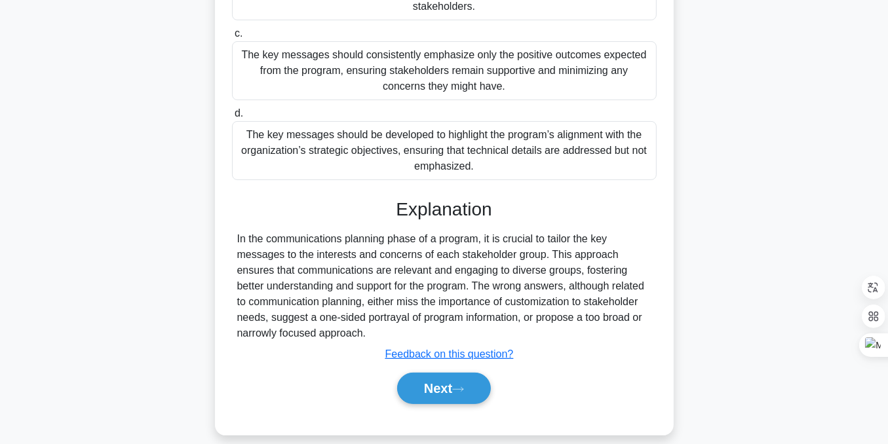
scroll to position [298, 0]
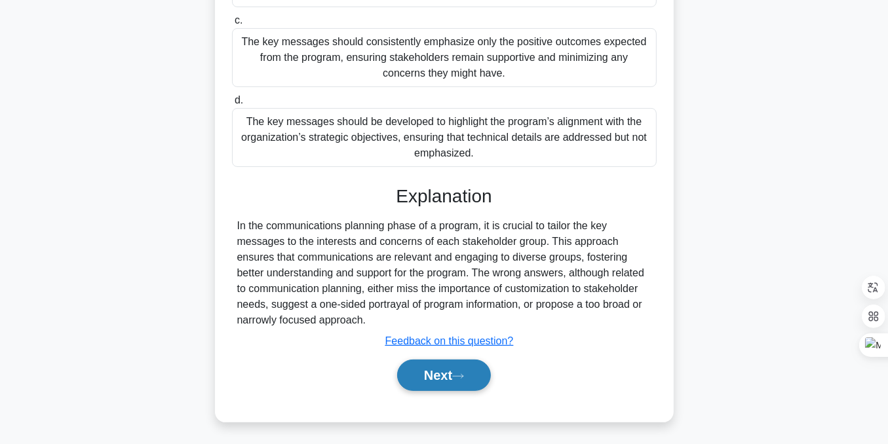
click at [433, 376] on button "Next" at bounding box center [444, 375] width 94 height 31
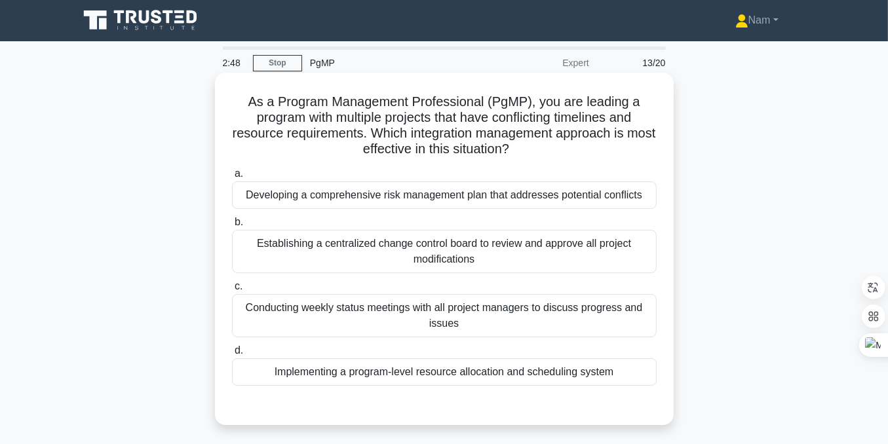
scroll to position [0, 0]
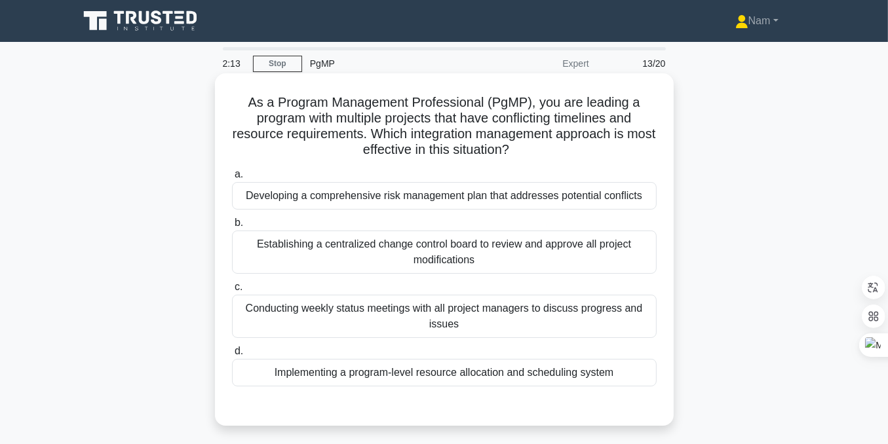
click at [318, 260] on div "Establishing a centralized change control board to review and approve all proje…" at bounding box center [444, 252] width 425 height 43
click at [232, 227] on input "b. Establishing a centralized change control board to review and approve all pr…" at bounding box center [232, 223] width 0 height 9
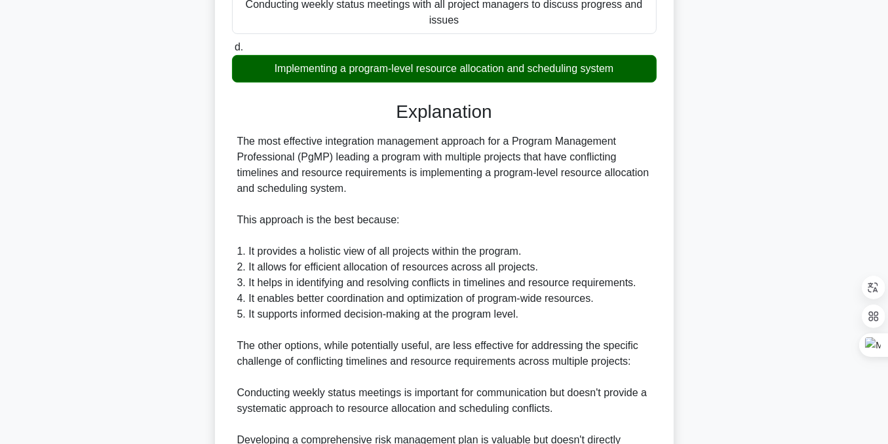
scroll to position [393, 0]
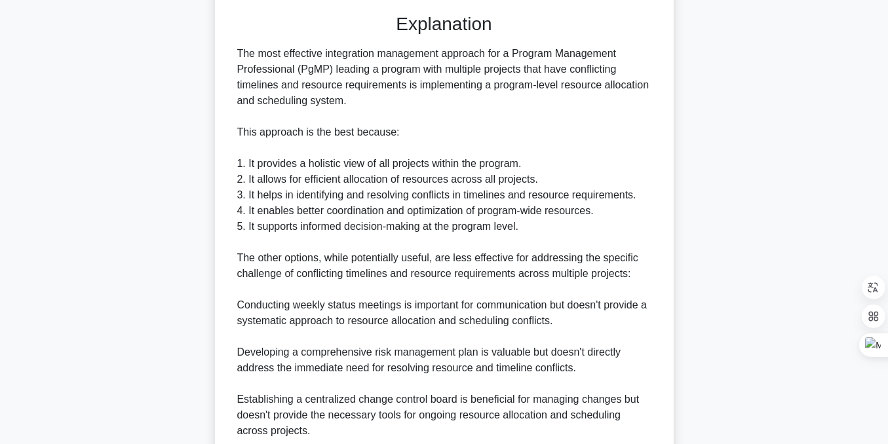
click at [279, 162] on div "The most effective integration management approach for a Program Management Pro…" at bounding box center [444, 274] width 414 height 456
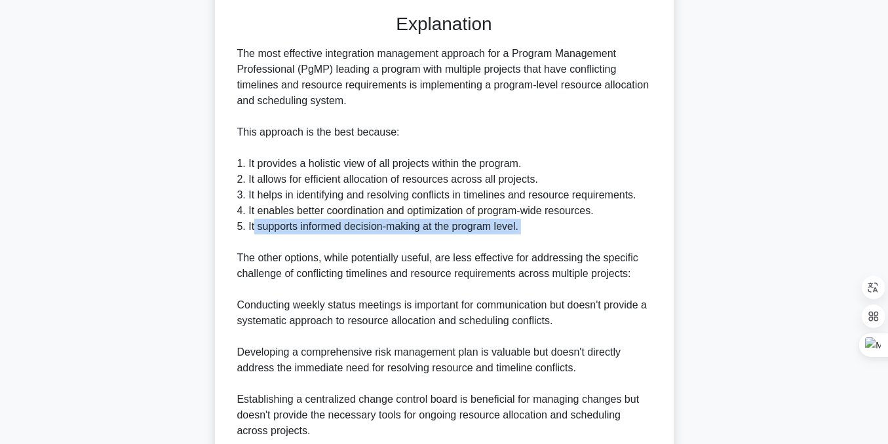
drag, startPoint x: 267, startPoint y: 229, endPoint x: 520, endPoint y: 234, distance: 253.0
click at [520, 234] on div "The most effective integration management approach for a Program Management Pro…" at bounding box center [444, 274] width 414 height 456
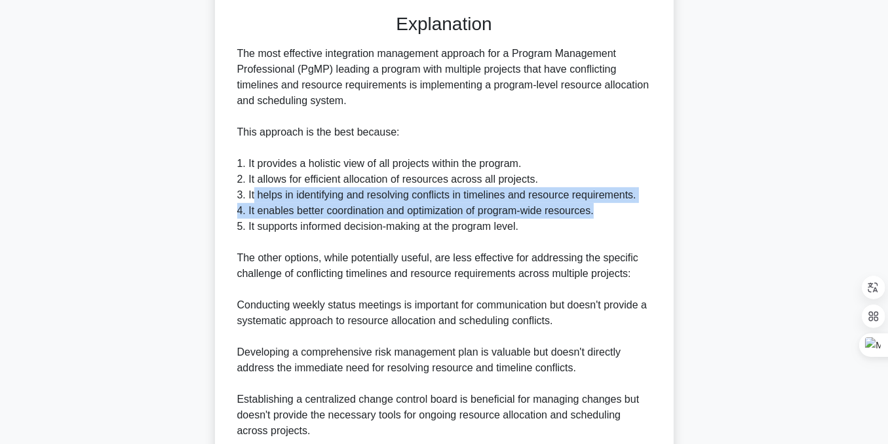
drag, startPoint x: 255, startPoint y: 196, endPoint x: 634, endPoint y: 202, distance: 378.8
click at [634, 202] on div "The most effective integration management approach for a Program Management Pro…" at bounding box center [444, 274] width 414 height 456
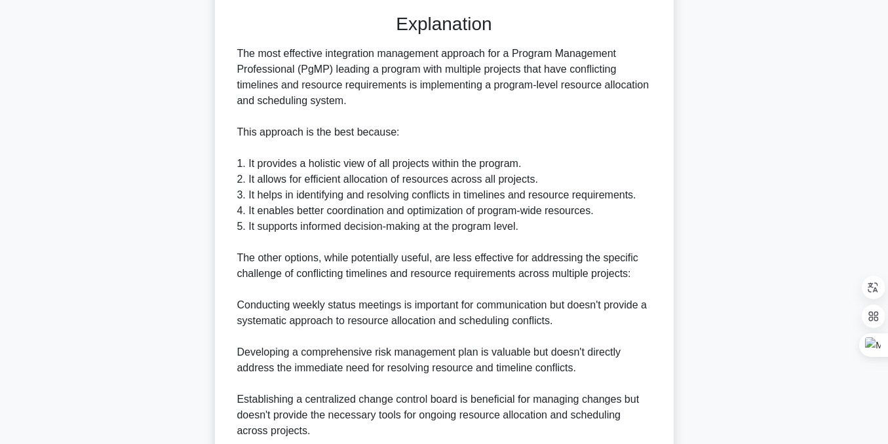
click at [585, 233] on div "The most effective integration management approach for a Program Management Pro…" at bounding box center [444, 274] width 414 height 456
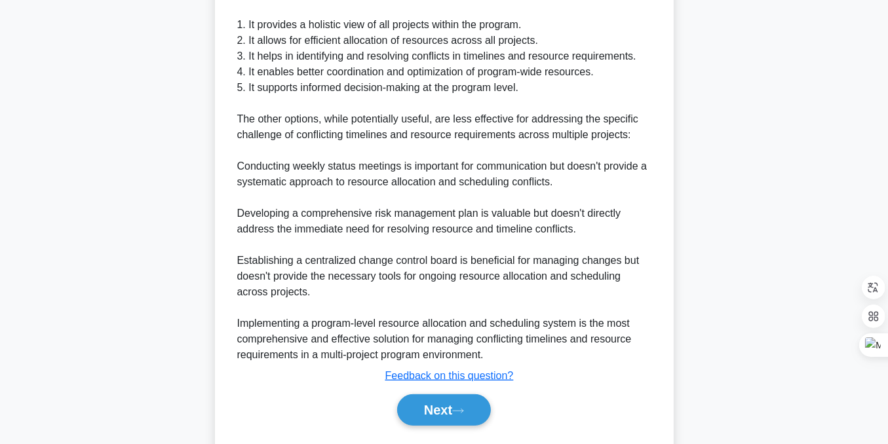
scroll to position [567, 0]
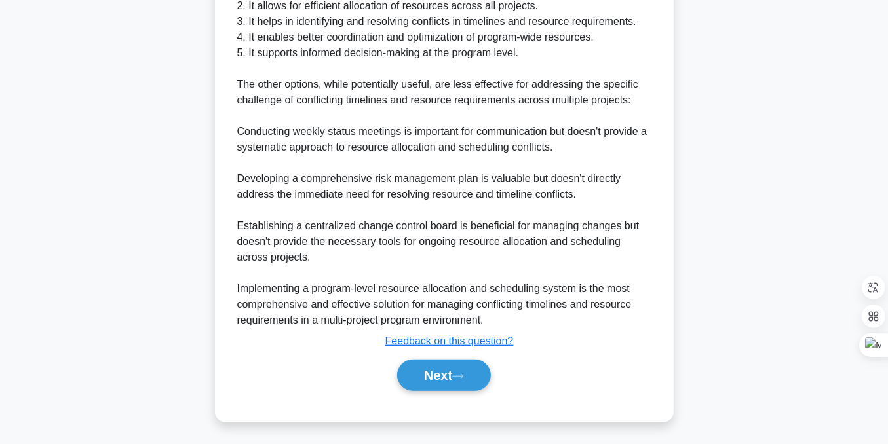
drag, startPoint x: 429, startPoint y: 367, endPoint x: 393, endPoint y: 360, distance: 36.0
click at [429, 367] on button "Next" at bounding box center [444, 375] width 94 height 31
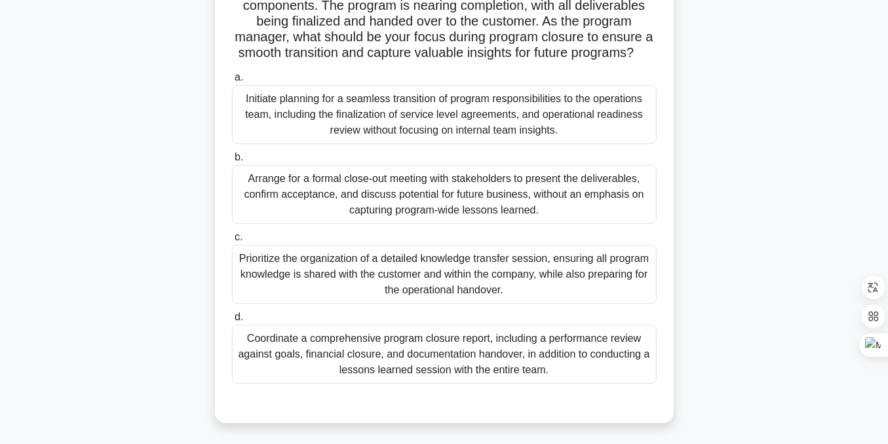
scroll to position [132, 0]
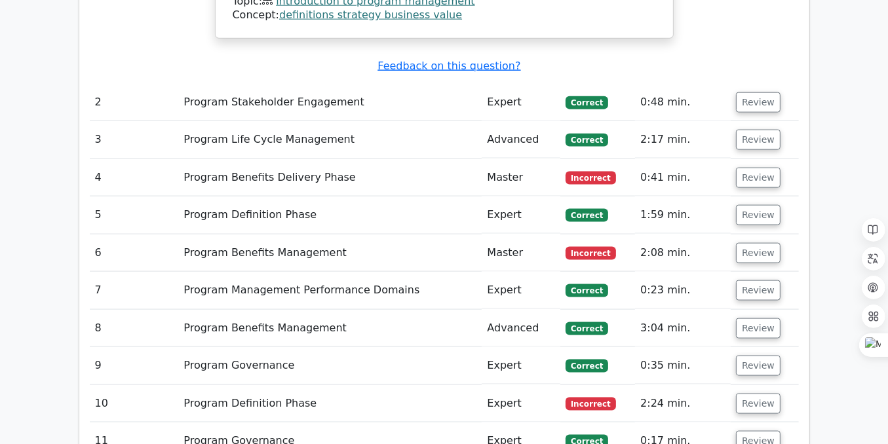
scroll to position [1857, 0]
